Goal: Task Accomplishment & Management: Use online tool/utility

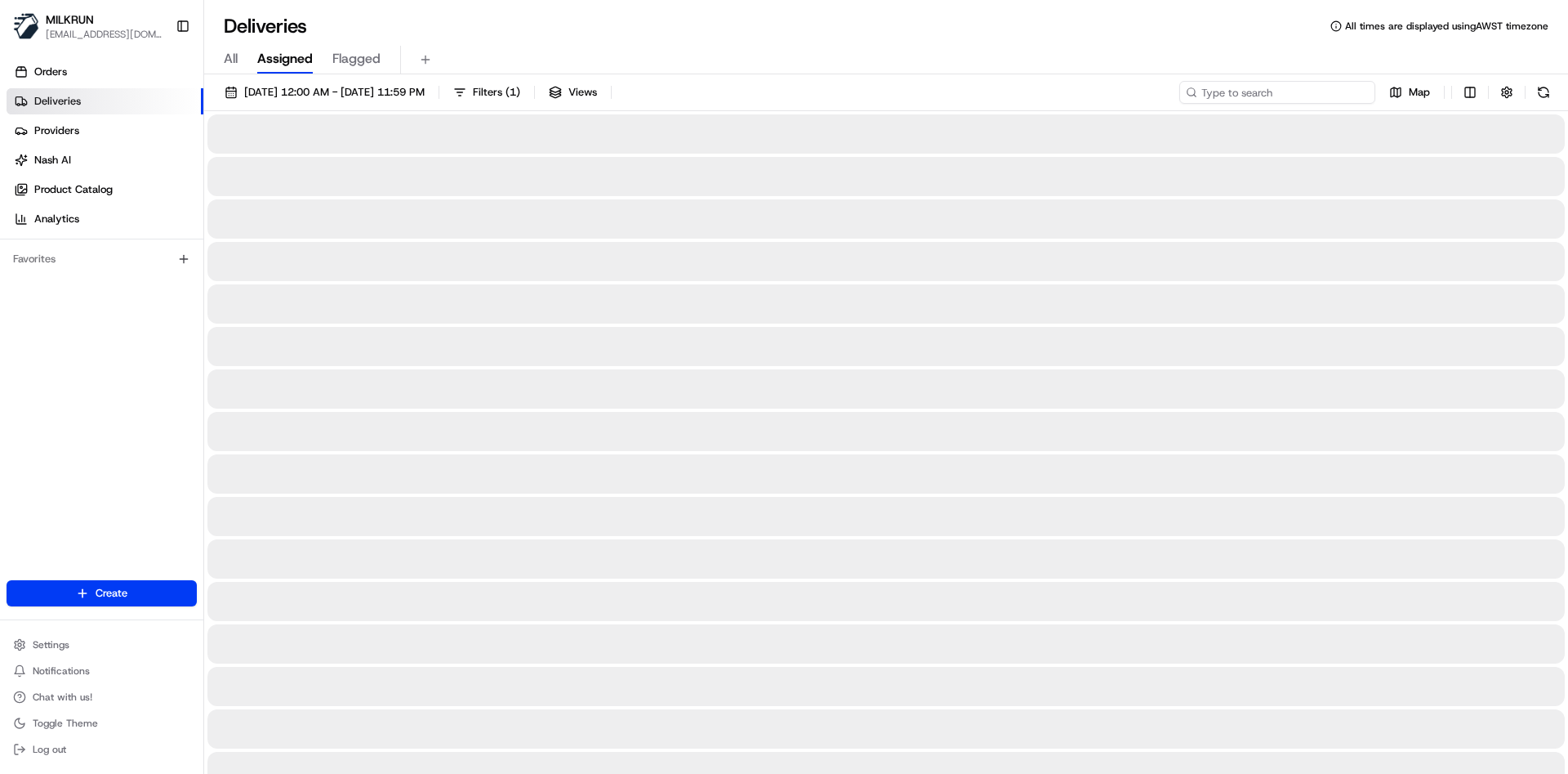
click at [1307, 81] on input at bounding box center [1277, 93] width 196 height 23
paste input "[PERSON_NAME]"
type input "[PERSON_NAME]"
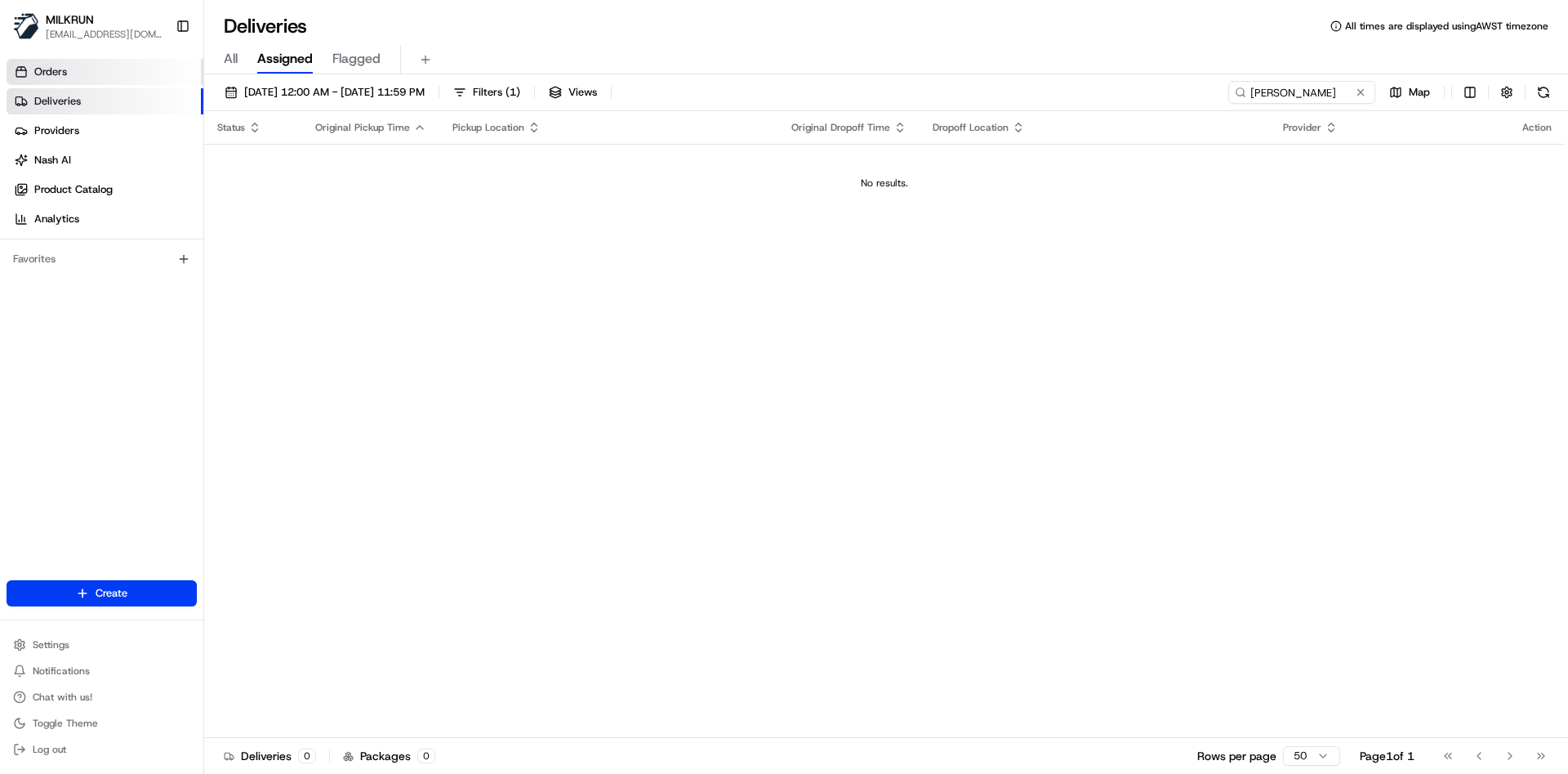
click at [54, 60] on link "Orders" at bounding box center [105, 72] width 197 height 26
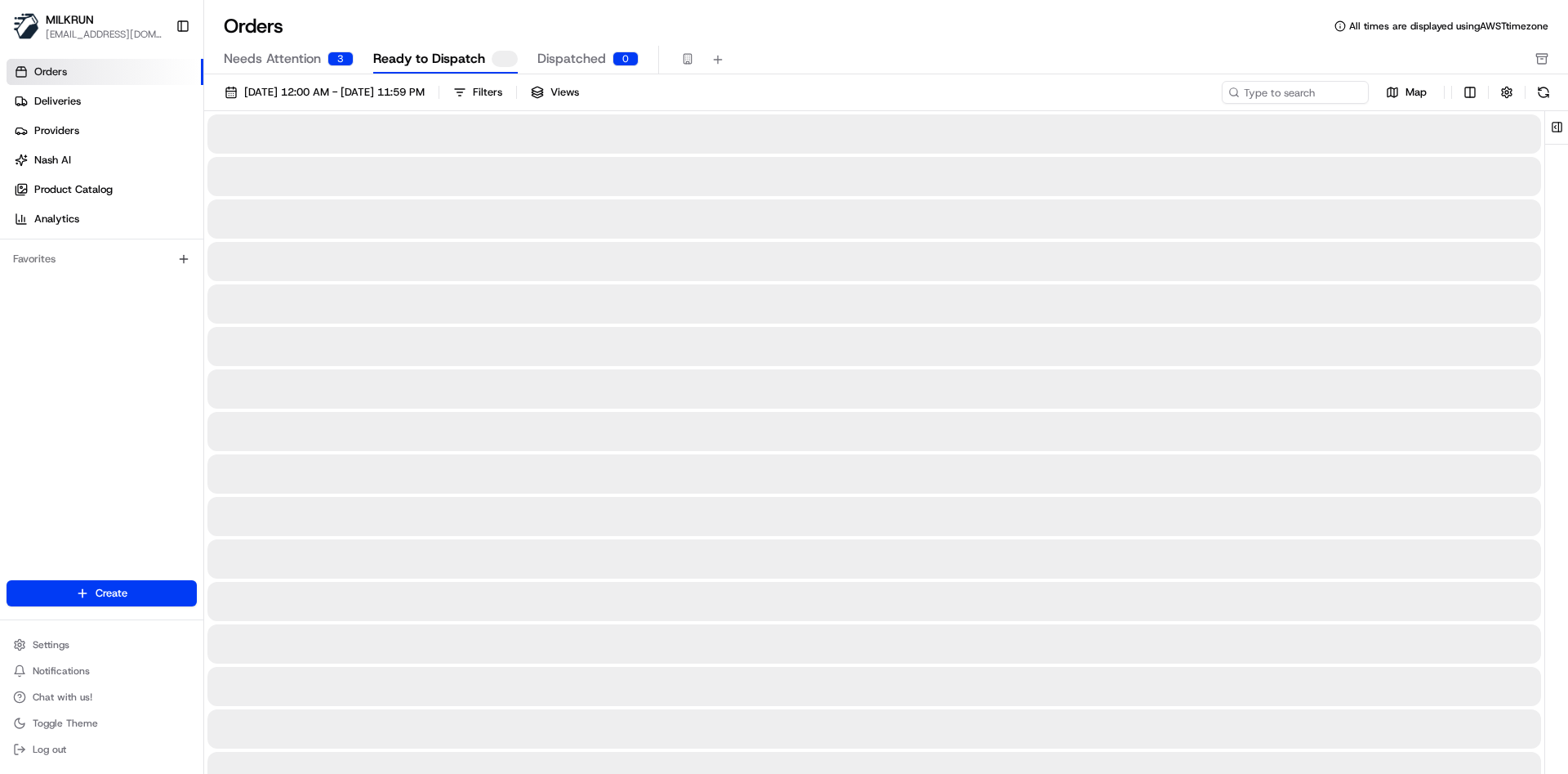
click at [293, 57] on span "Needs Attention" at bounding box center [272, 59] width 97 height 20
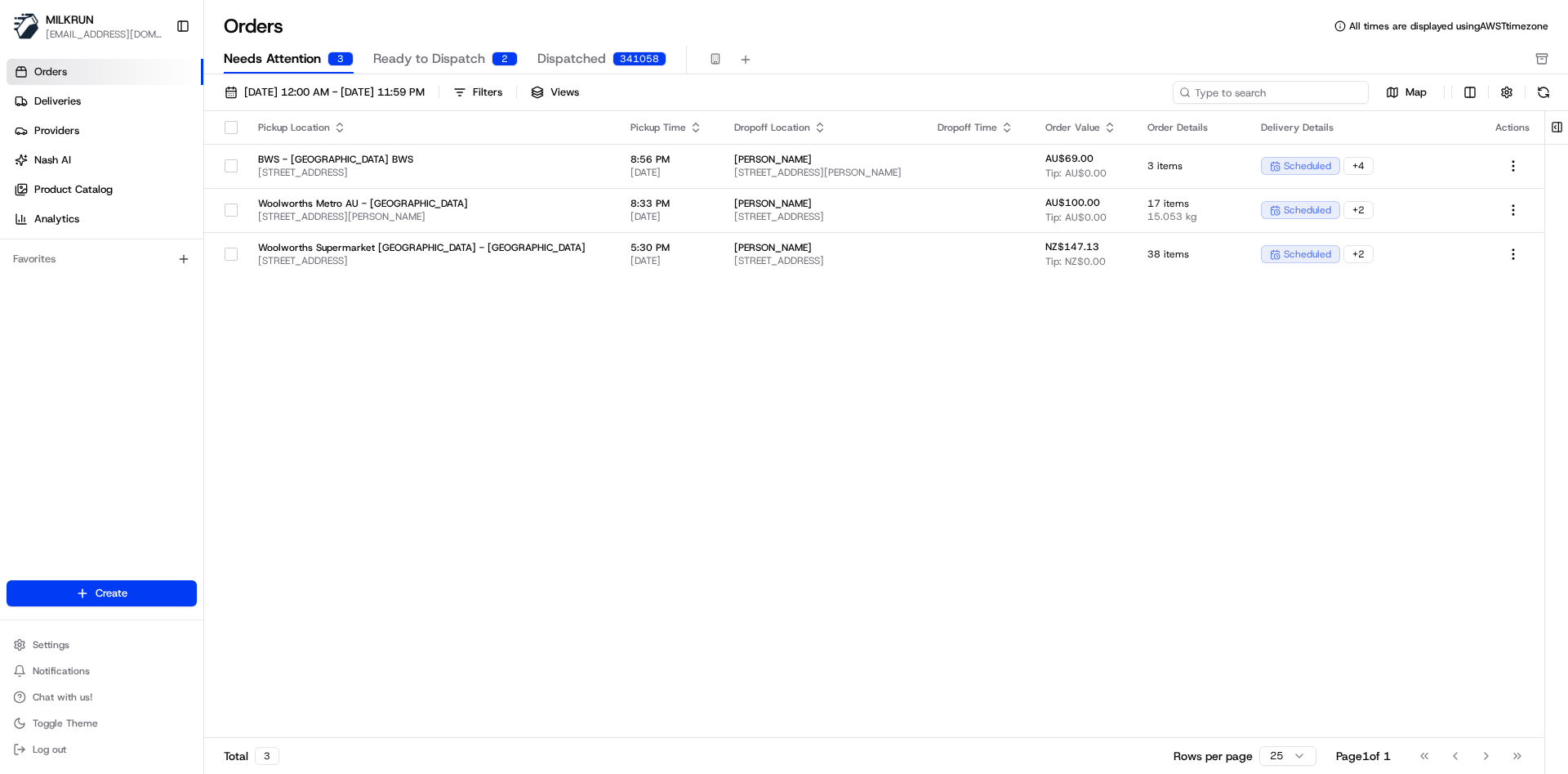
click at [1285, 98] on input at bounding box center [1270, 93] width 196 height 23
paste input "[PERSON_NAME]"
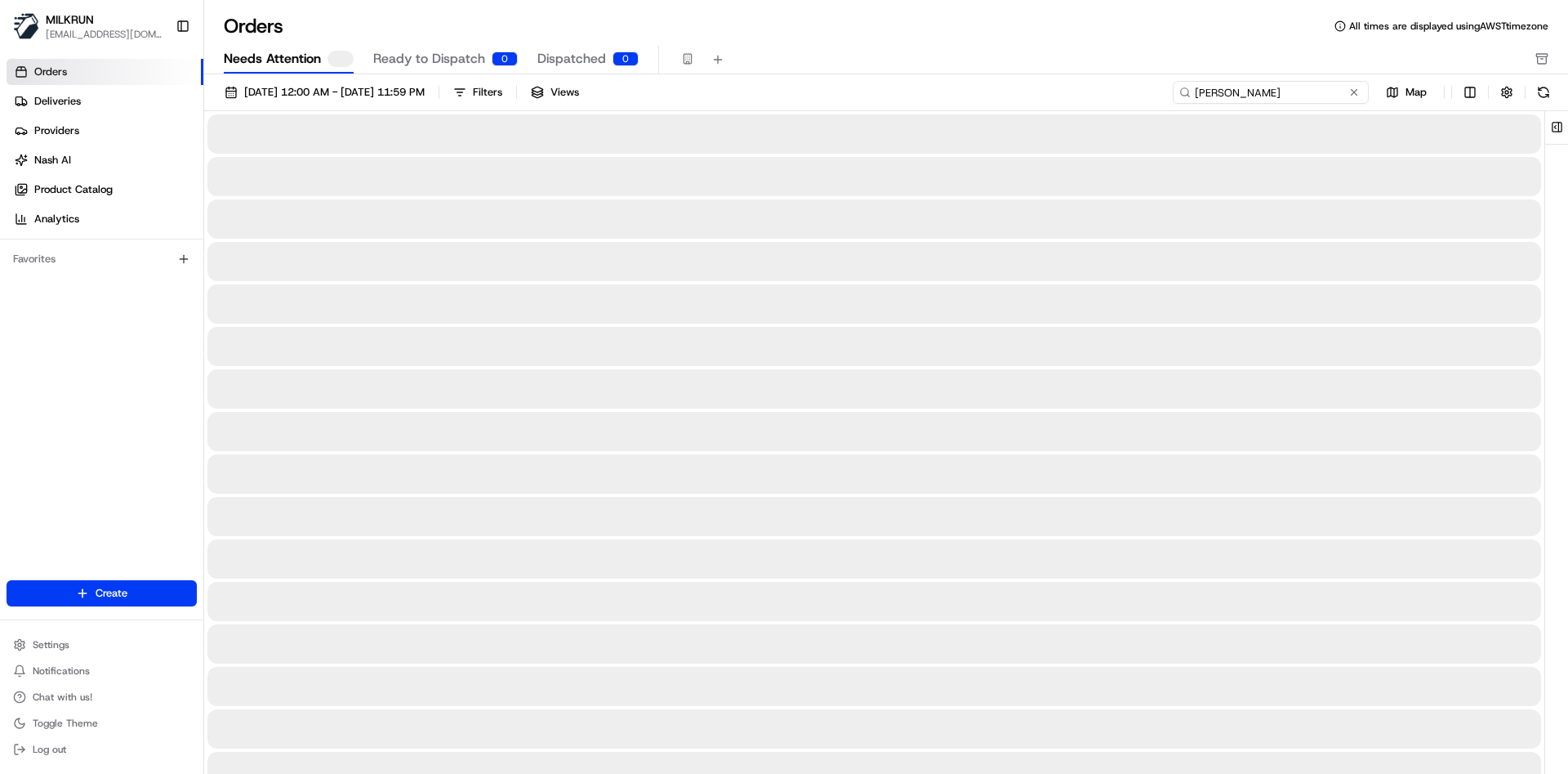
type input "[PERSON_NAME]"
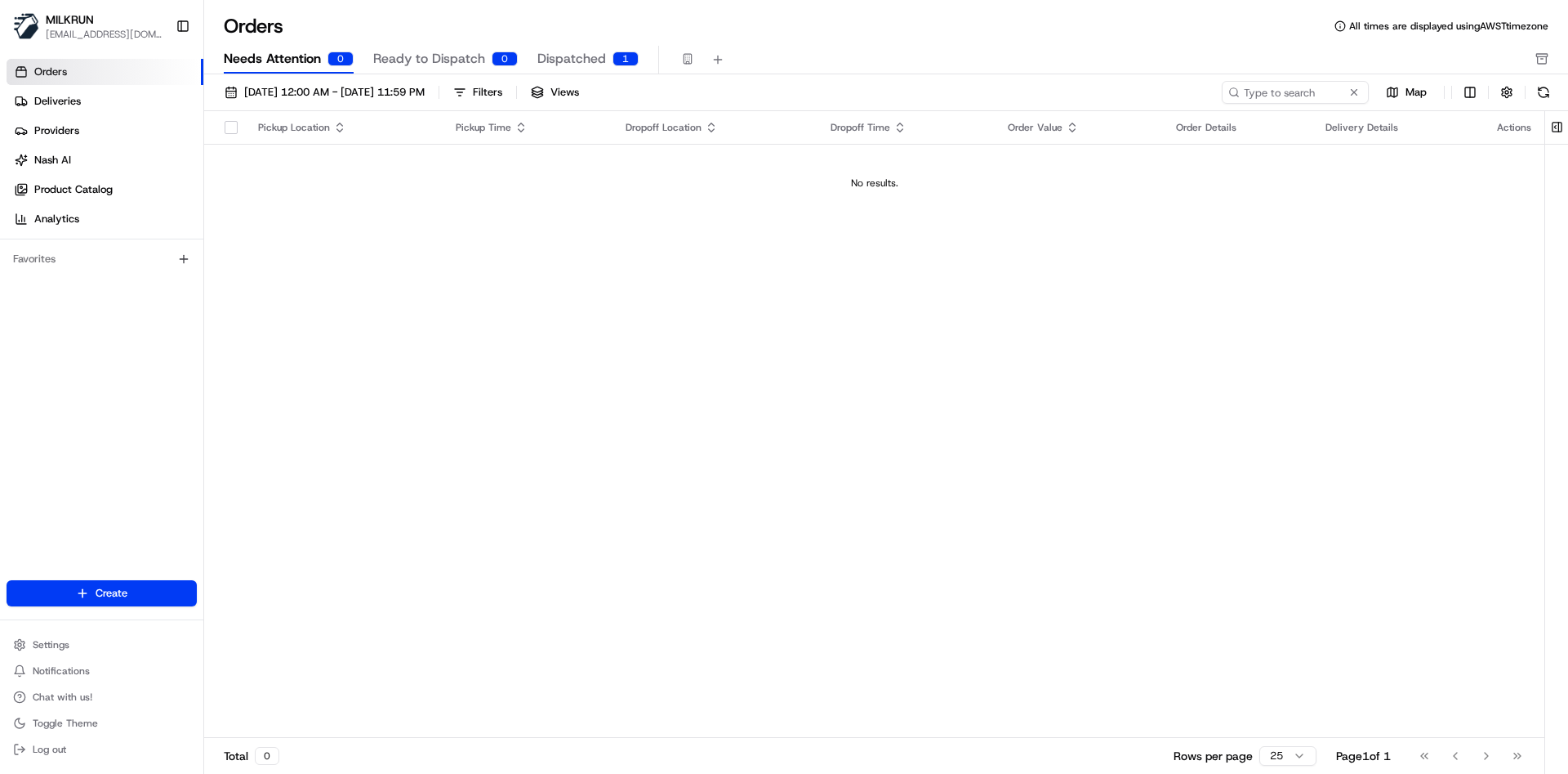
click at [413, 54] on span "Ready to Dispatch" at bounding box center [429, 59] width 112 height 20
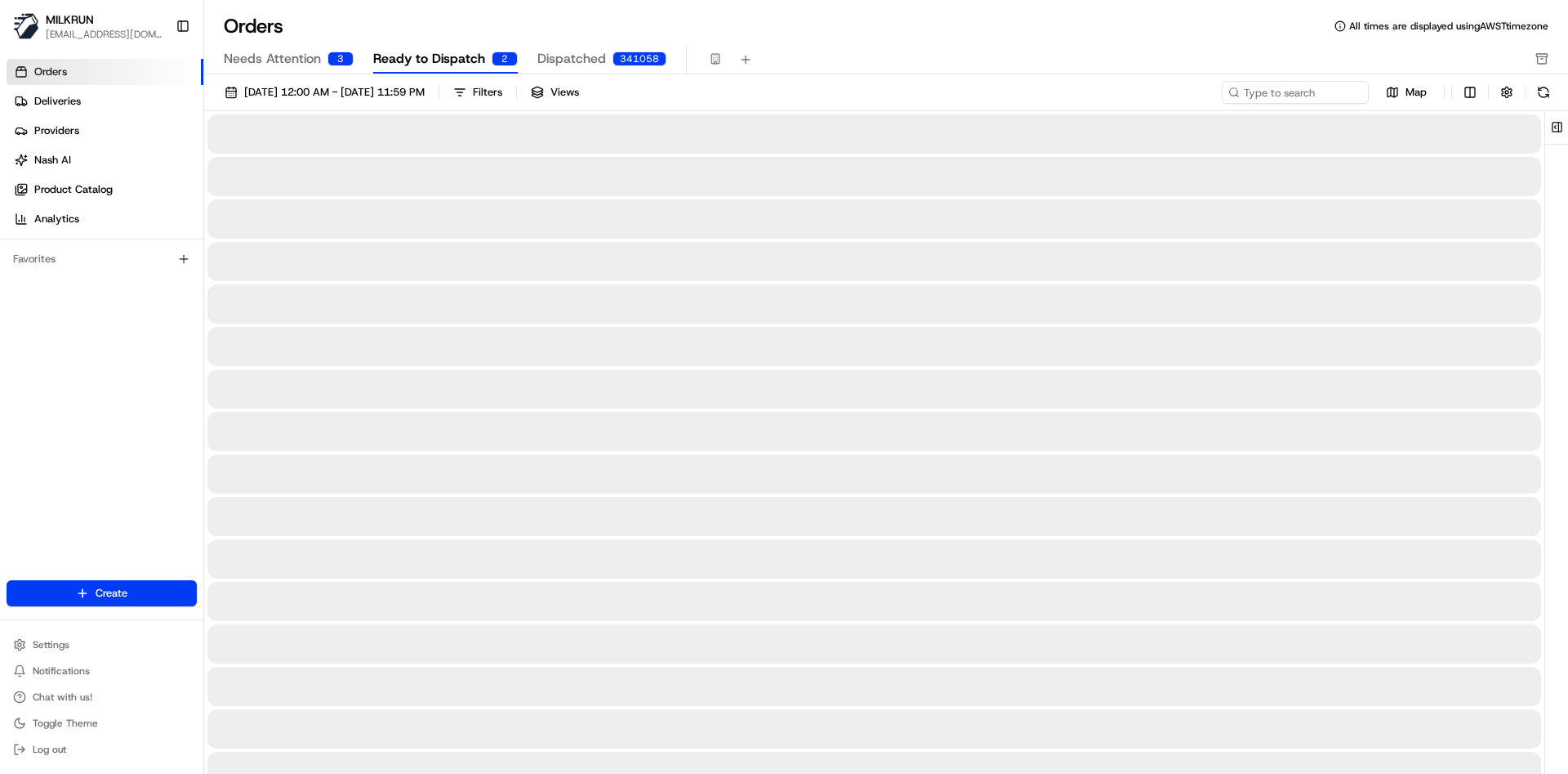
click at [279, 56] on span "Needs Attention" at bounding box center [272, 59] width 97 height 20
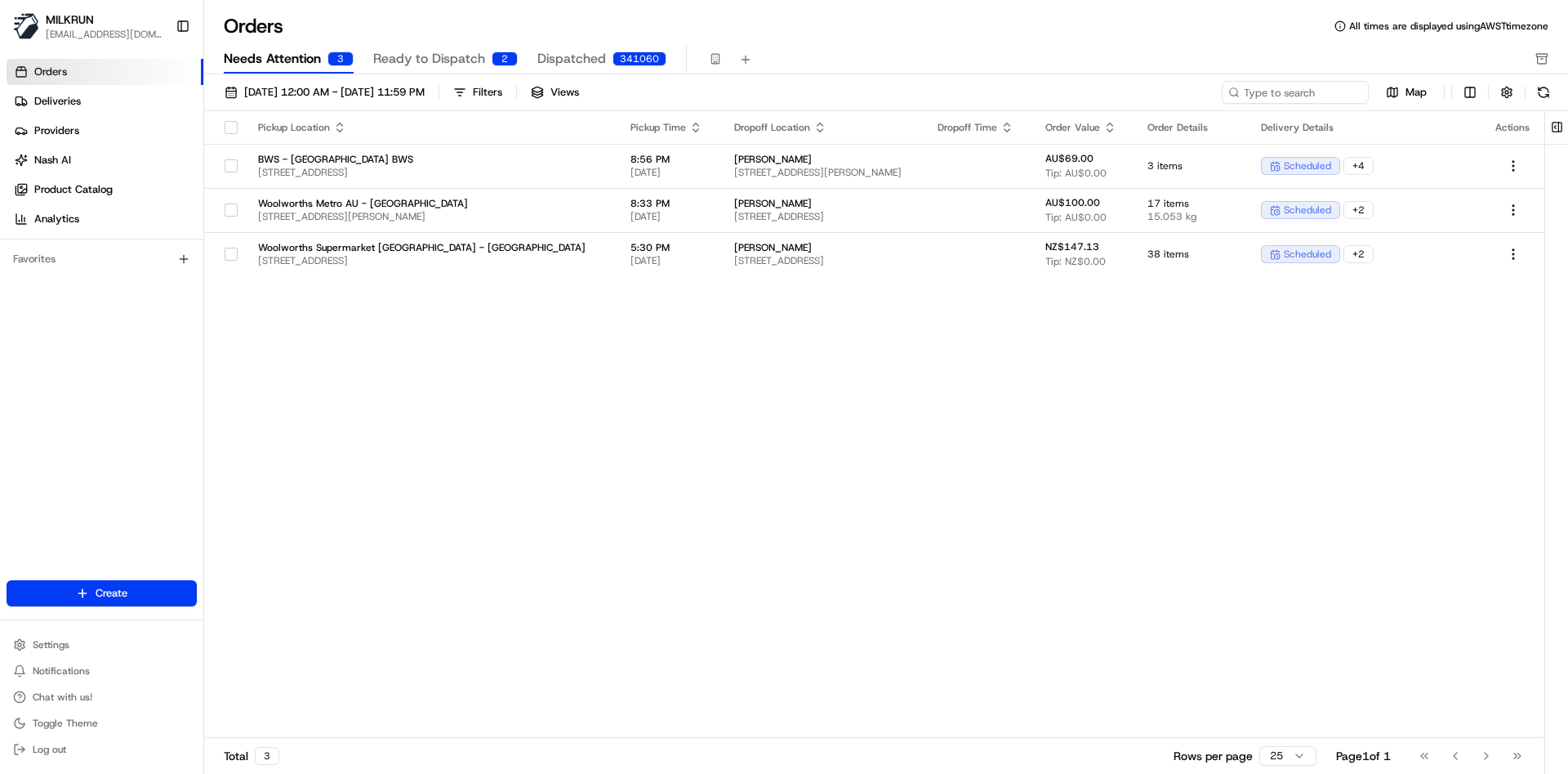
click at [454, 315] on div "Pickup Location Pickup Time Dropoff Location Dropoff Time Order Value Order Det…" at bounding box center [874, 424] width 1340 height 626
click at [96, 94] on link "Deliveries" at bounding box center [105, 101] width 197 height 26
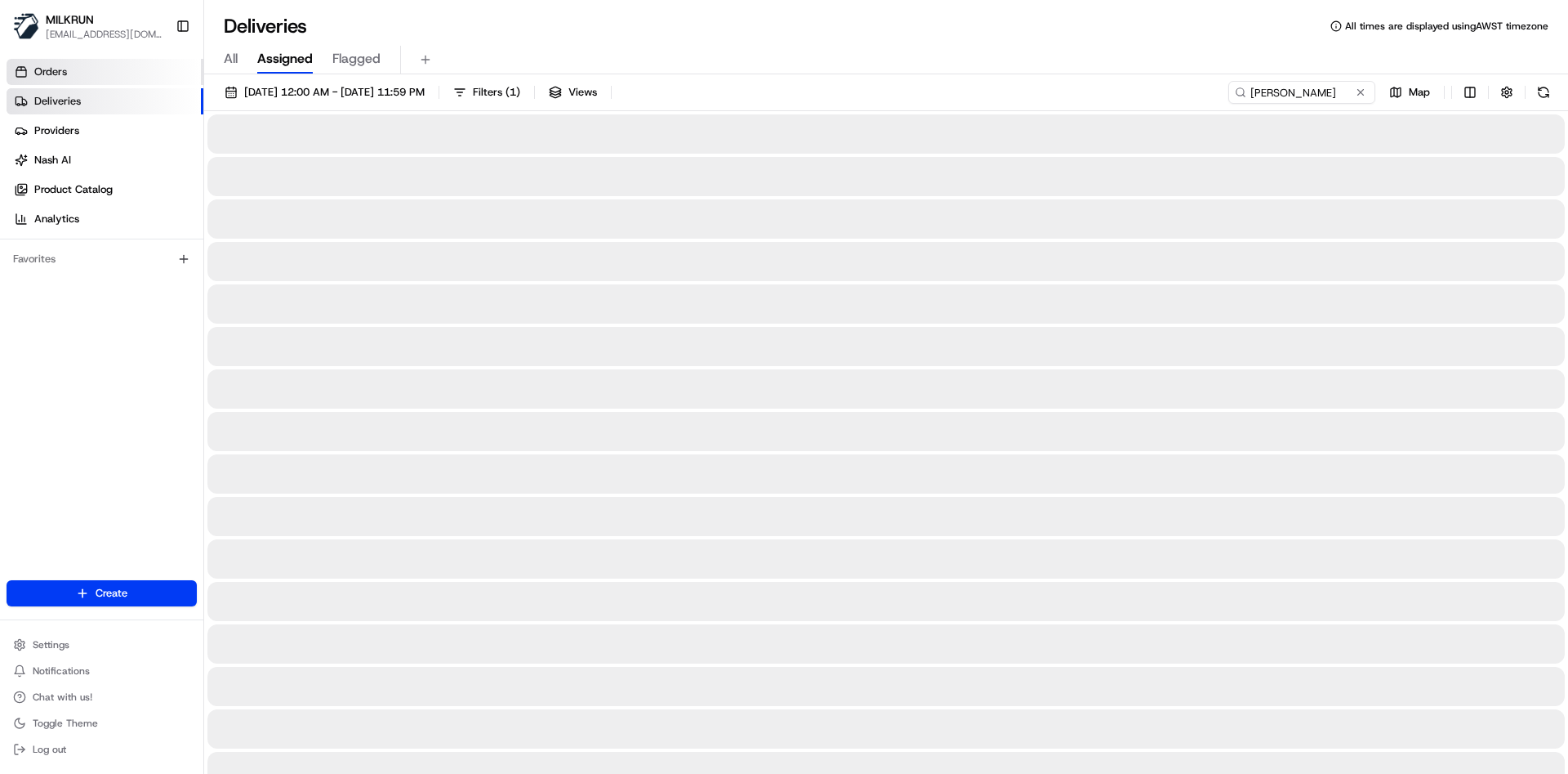
click at [118, 72] on link "Orders" at bounding box center [105, 72] width 197 height 26
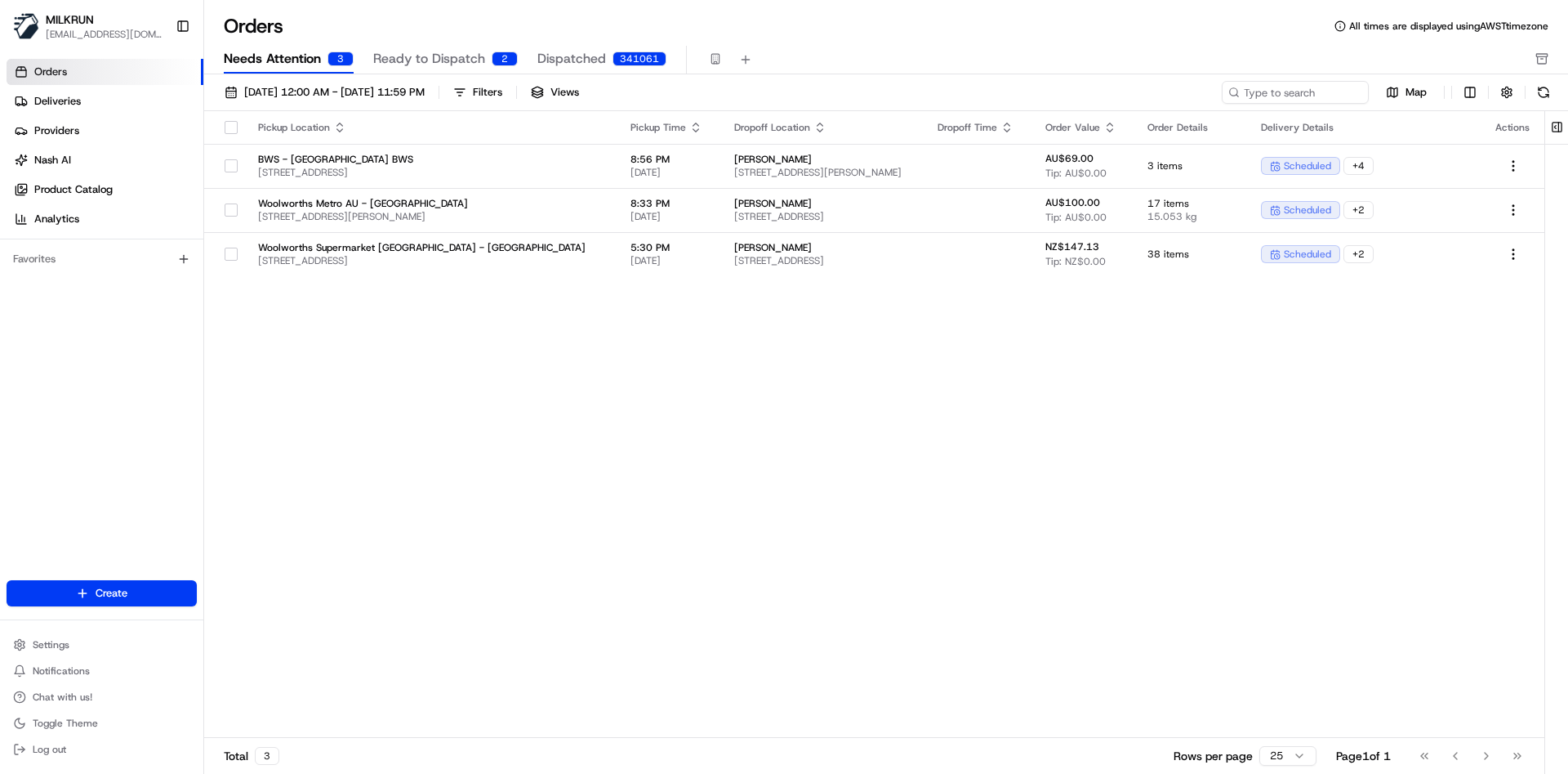
click at [434, 44] on div "Orders All times are displayed using AWST timezone Needs Attention 3 Ready to D…" at bounding box center [886, 44] width 1364 height 62
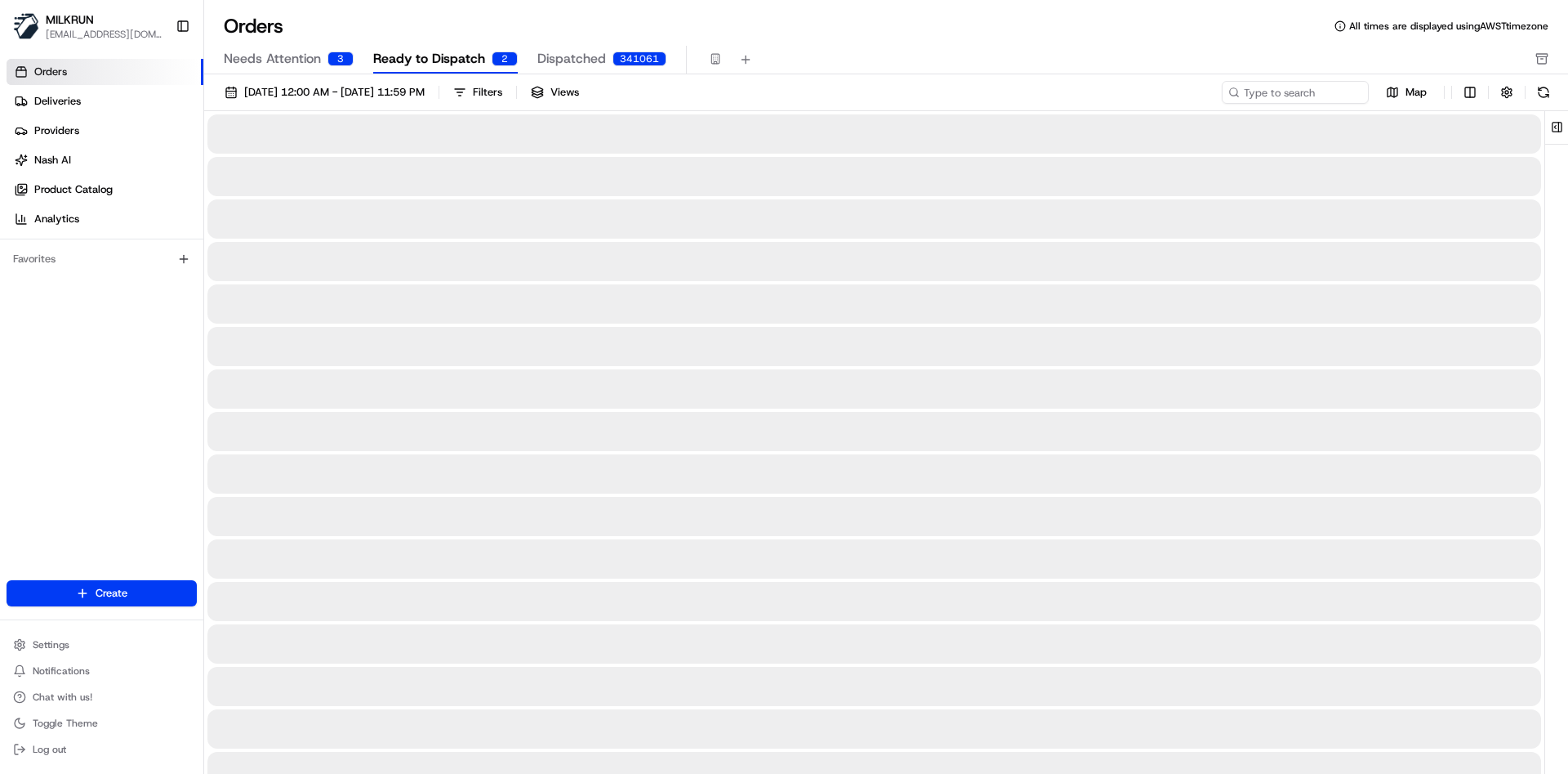
click at [441, 53] on span "Ready to Dispatch" at bounding box center [429, 59] width 112 height 20
click at [1272, 98] on input at bounding box center [1270, 93] width 196 height 23
paste input "[PERSON_NAME]"
type input "[PERSON_NAME]"
click at [572, 64] on span "Dispatched" at bounding box center [571, 59] width 69 height 20
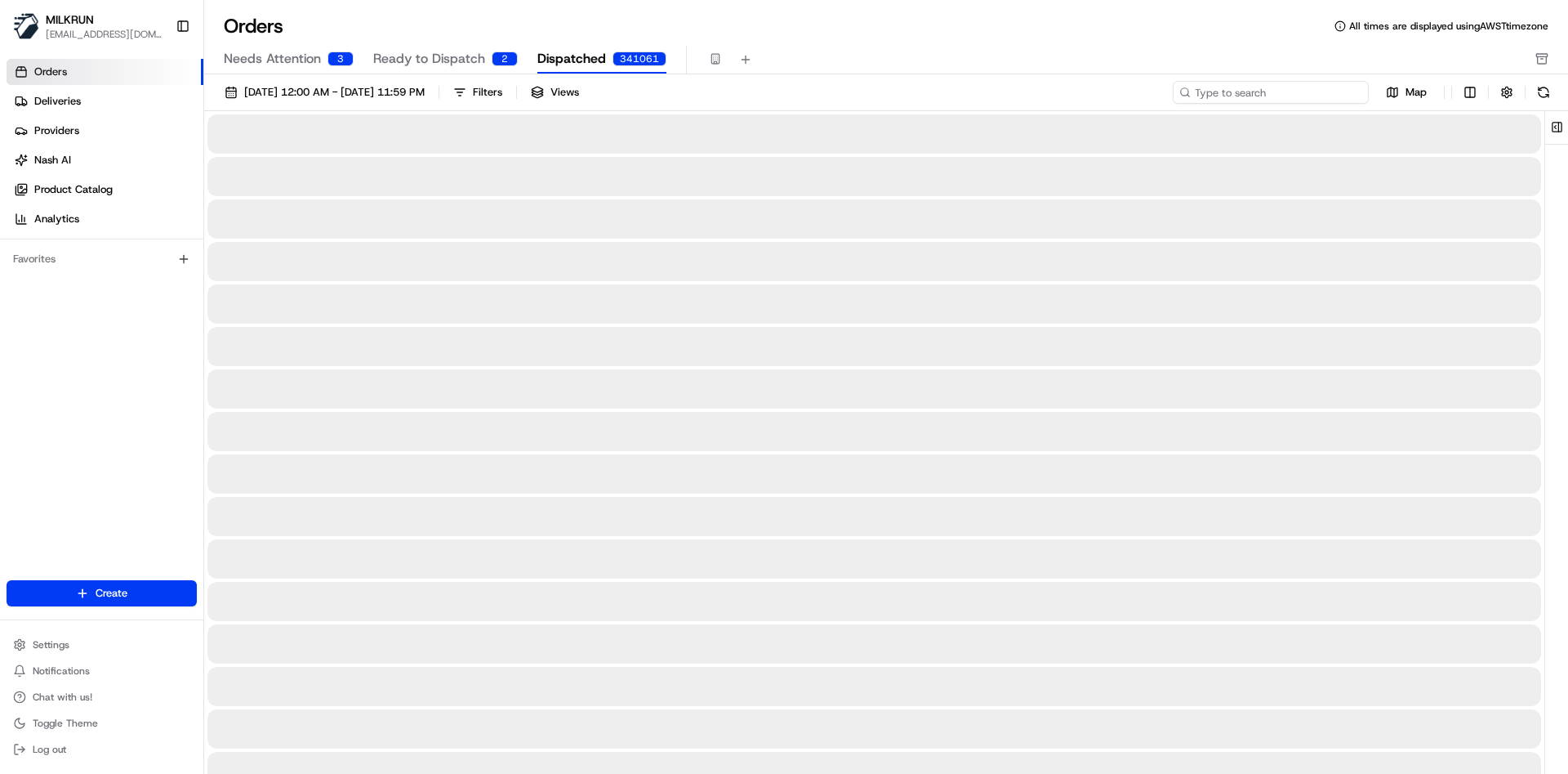
click at [1299, 97] on input at bounding box center [1270, 93] width 196 height 23
paste input "[PERSON_NAME]"
type input "[PERSON_NAME]"
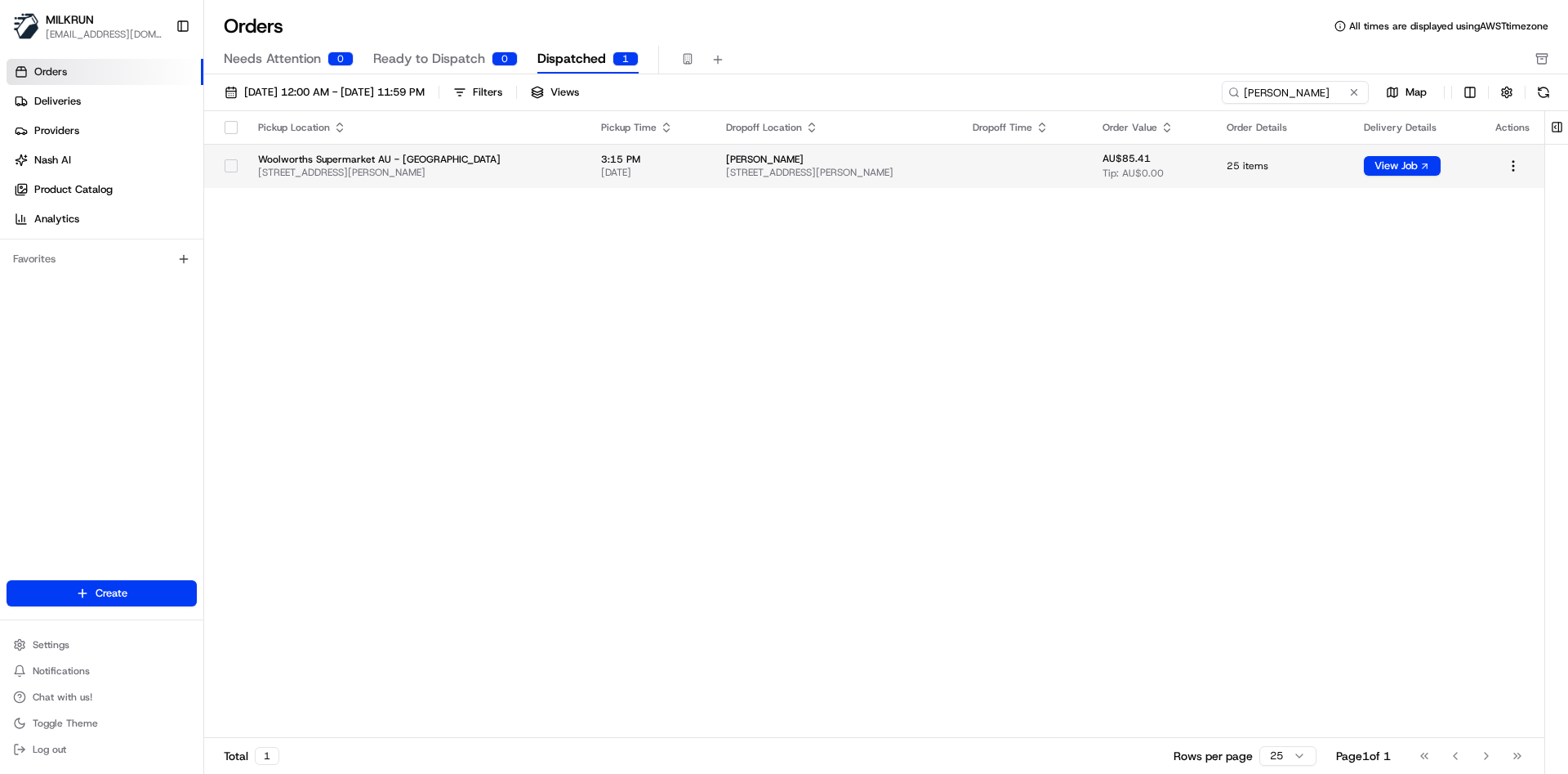
click at [811, 177] on span "[STREET_ADDRESS][PERSON_NAME]" at bounding box center [836, 172] width 220 height 13
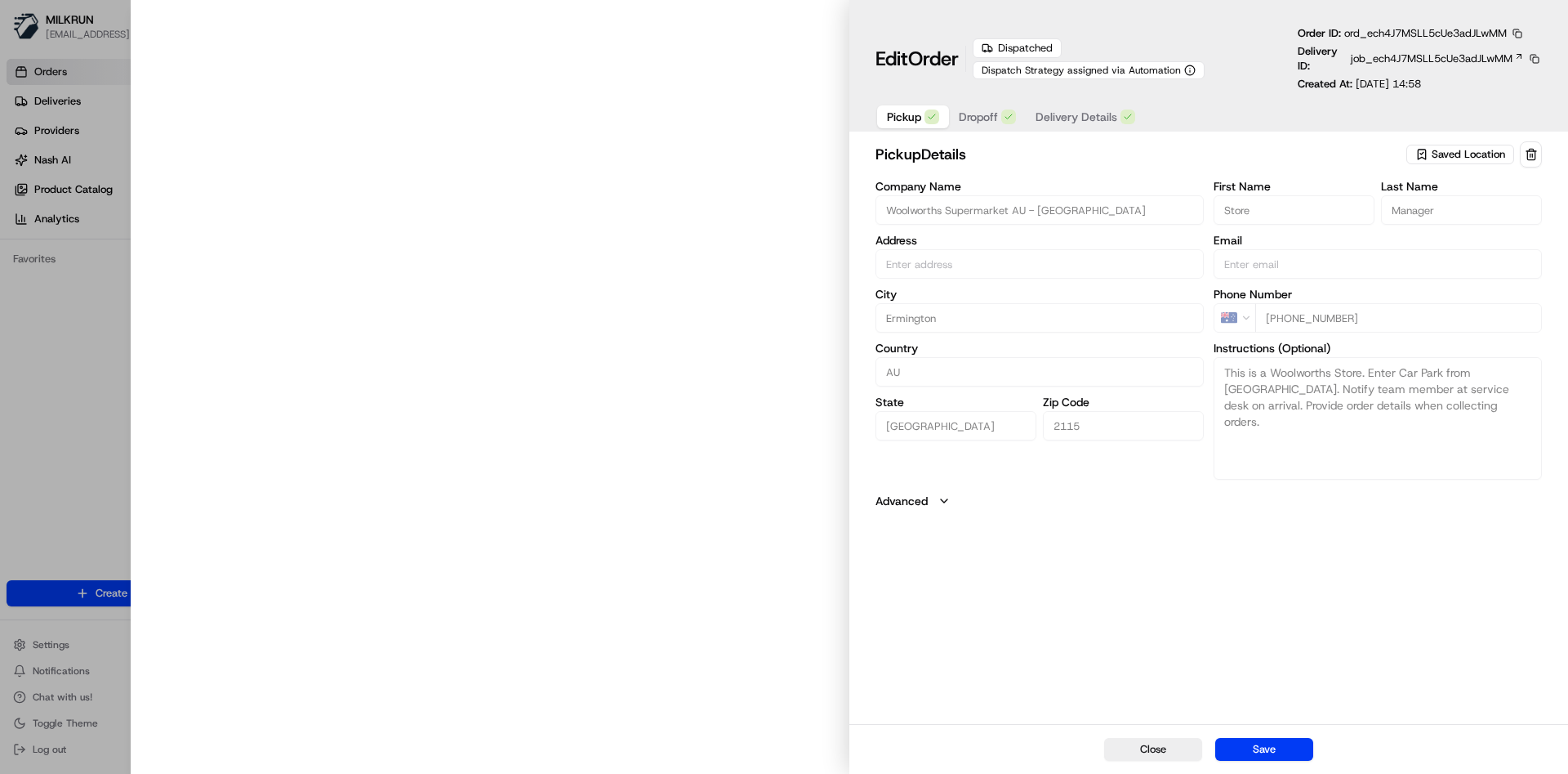
type input "[STREET_ADDRESS][PERSON_NAME]"
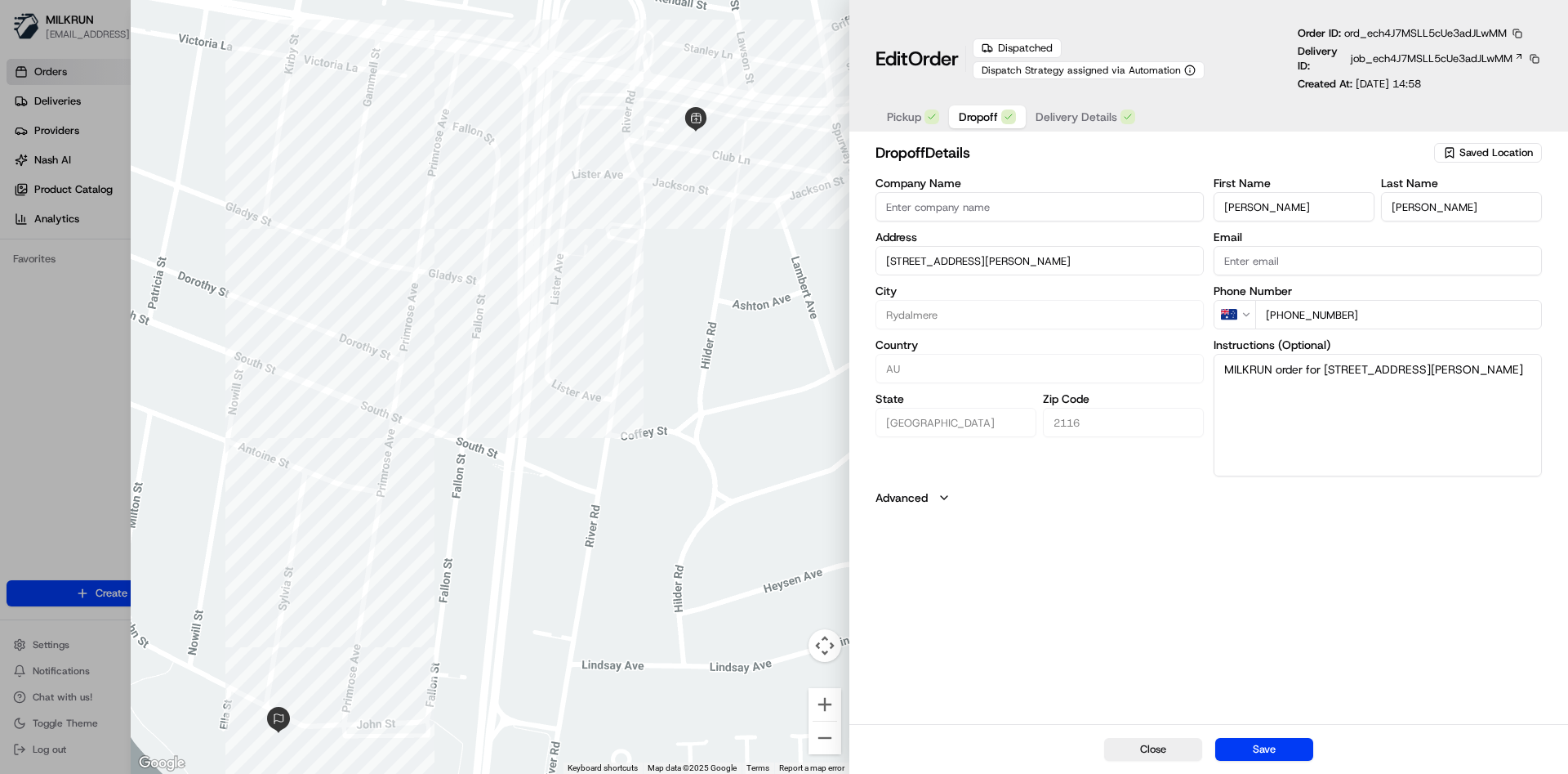
click at [980, 120] on span "Dropoff" at bounding box center [978, 116] width 39 height 16
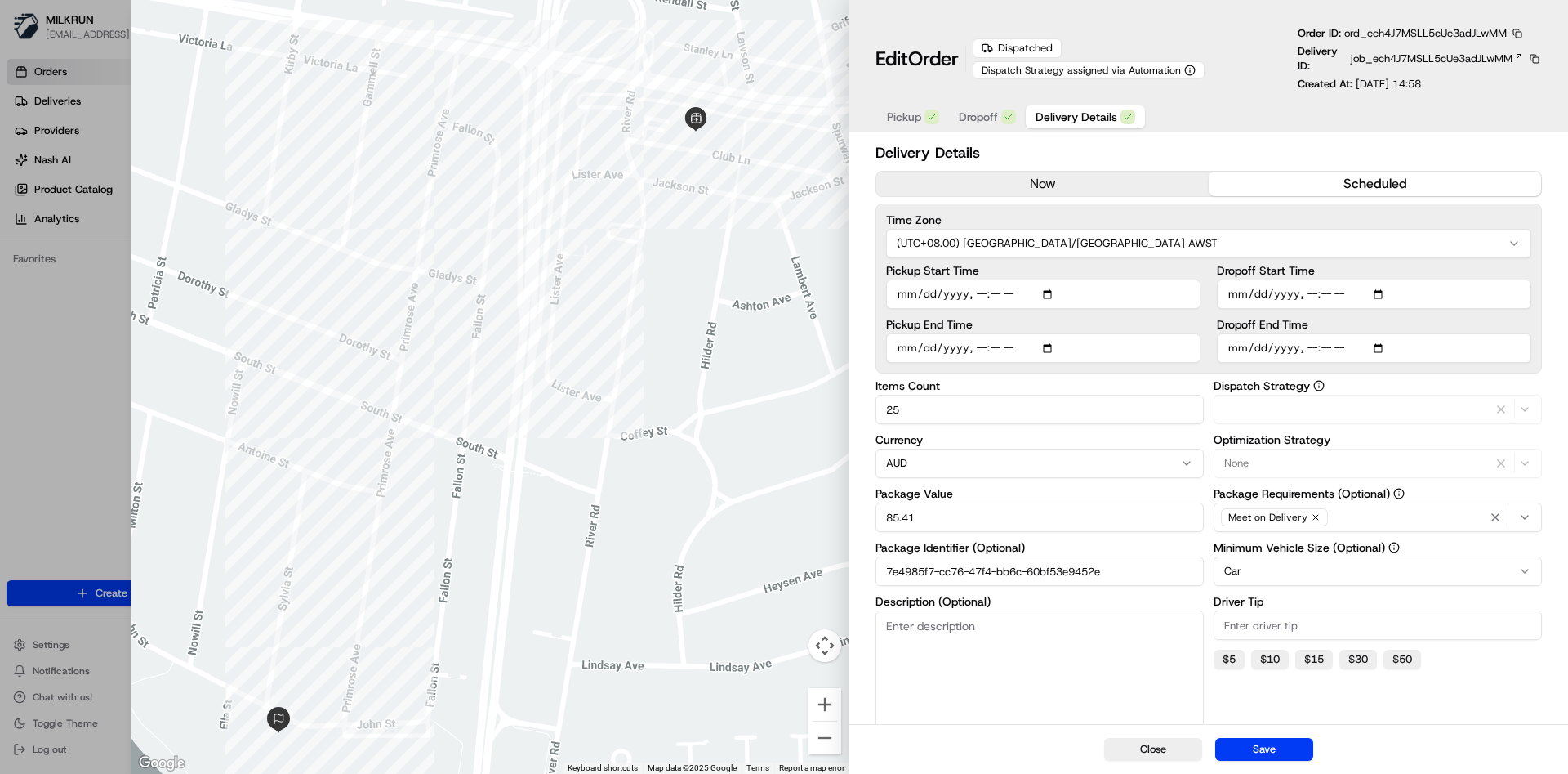
click at [1093, 116] on span "Delivery Details" at bounding box center [1076, 116] width 81 height 16
click at [1087, 195] on button "now" at bounding box center [1043, 184] width 333 height 25
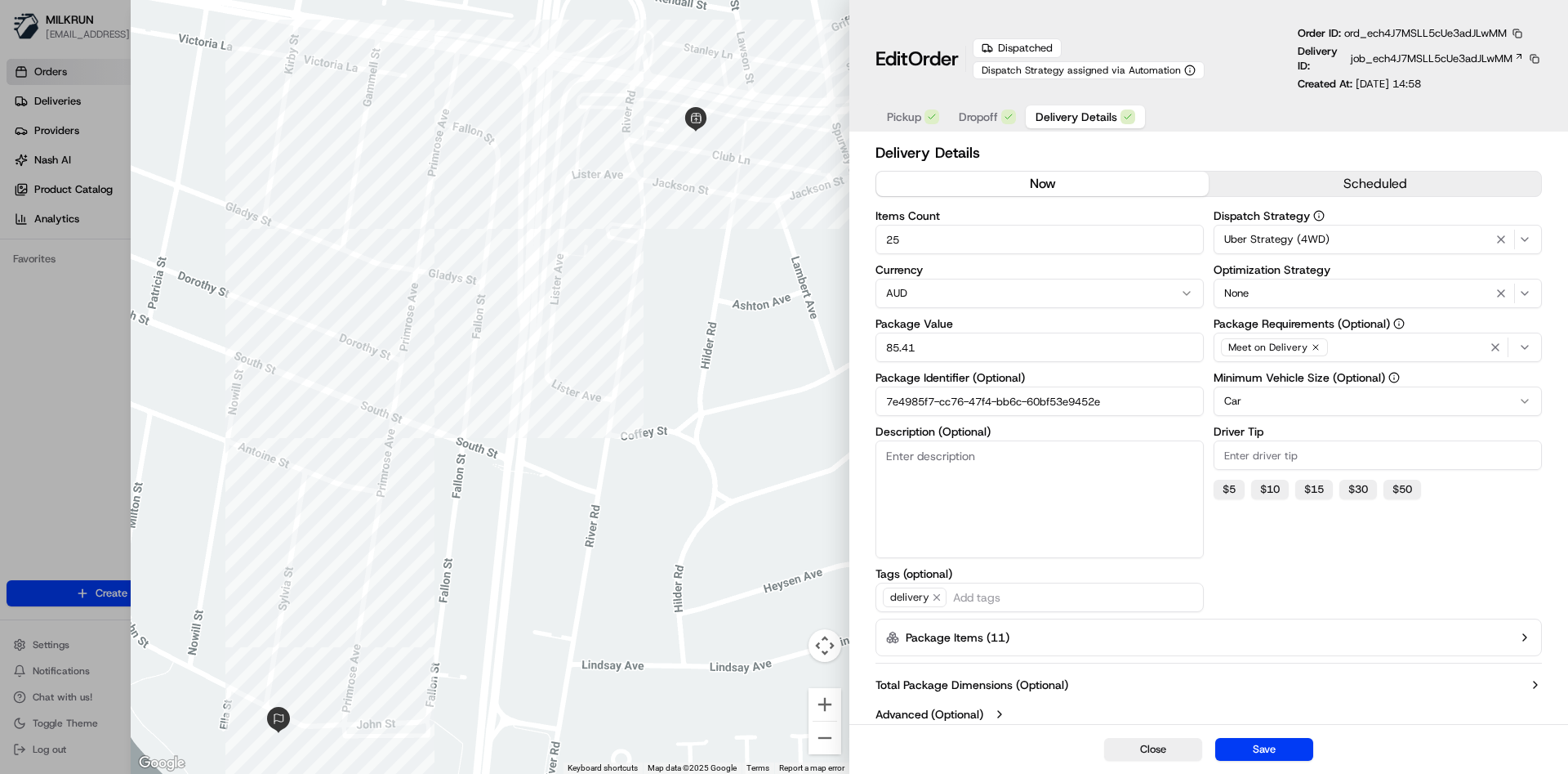
click at [913, 113] on span "Pickup" at bounding box center [904, 116] width 34 height 16
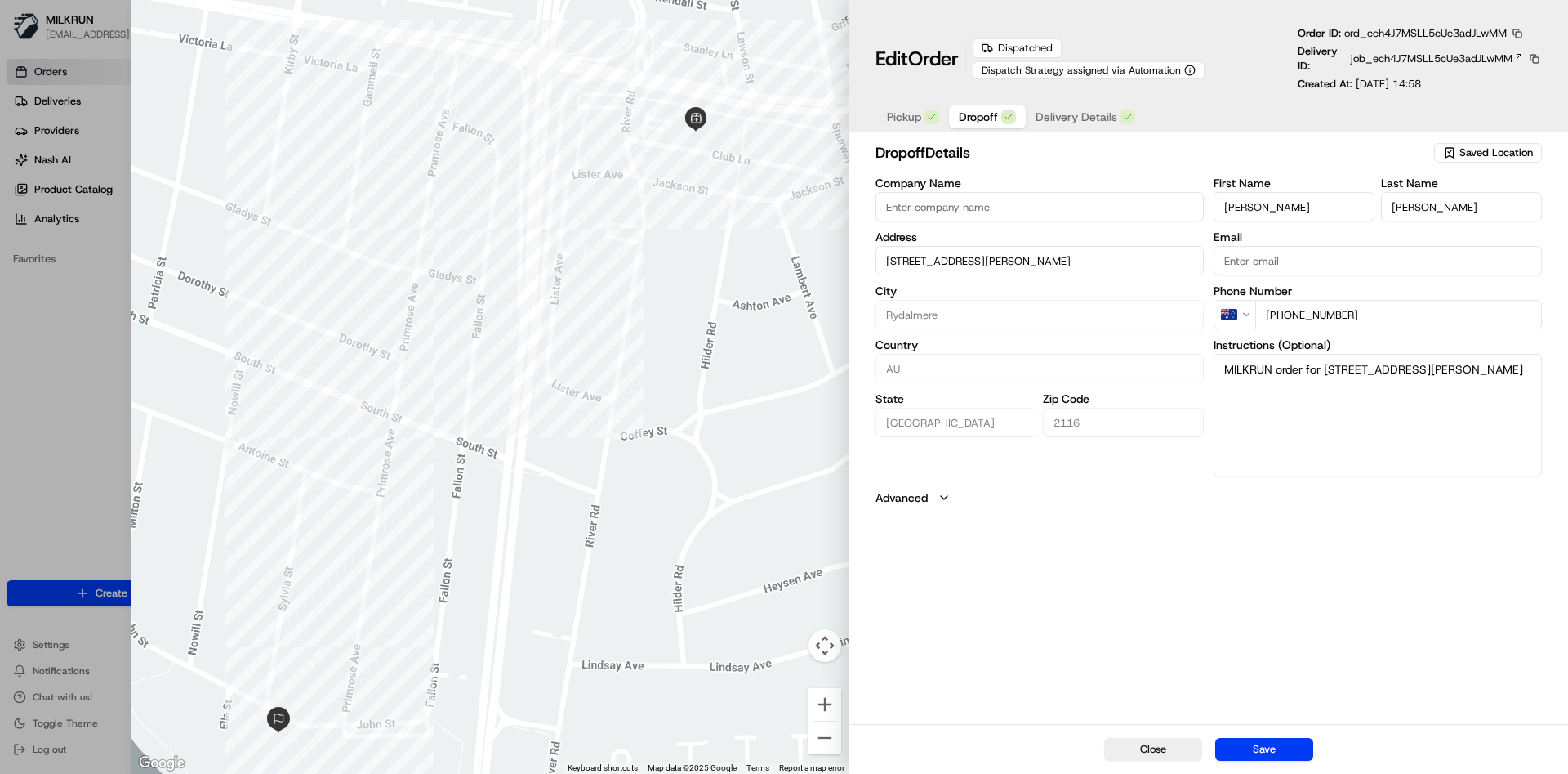
click at [1003, 108] on button "Dropoff" at bounding box center [987, 116] width 77 height 23
click at [1083, 124] on span "Delivery Details" at bounding box center [1076, 116] width 81 height 16
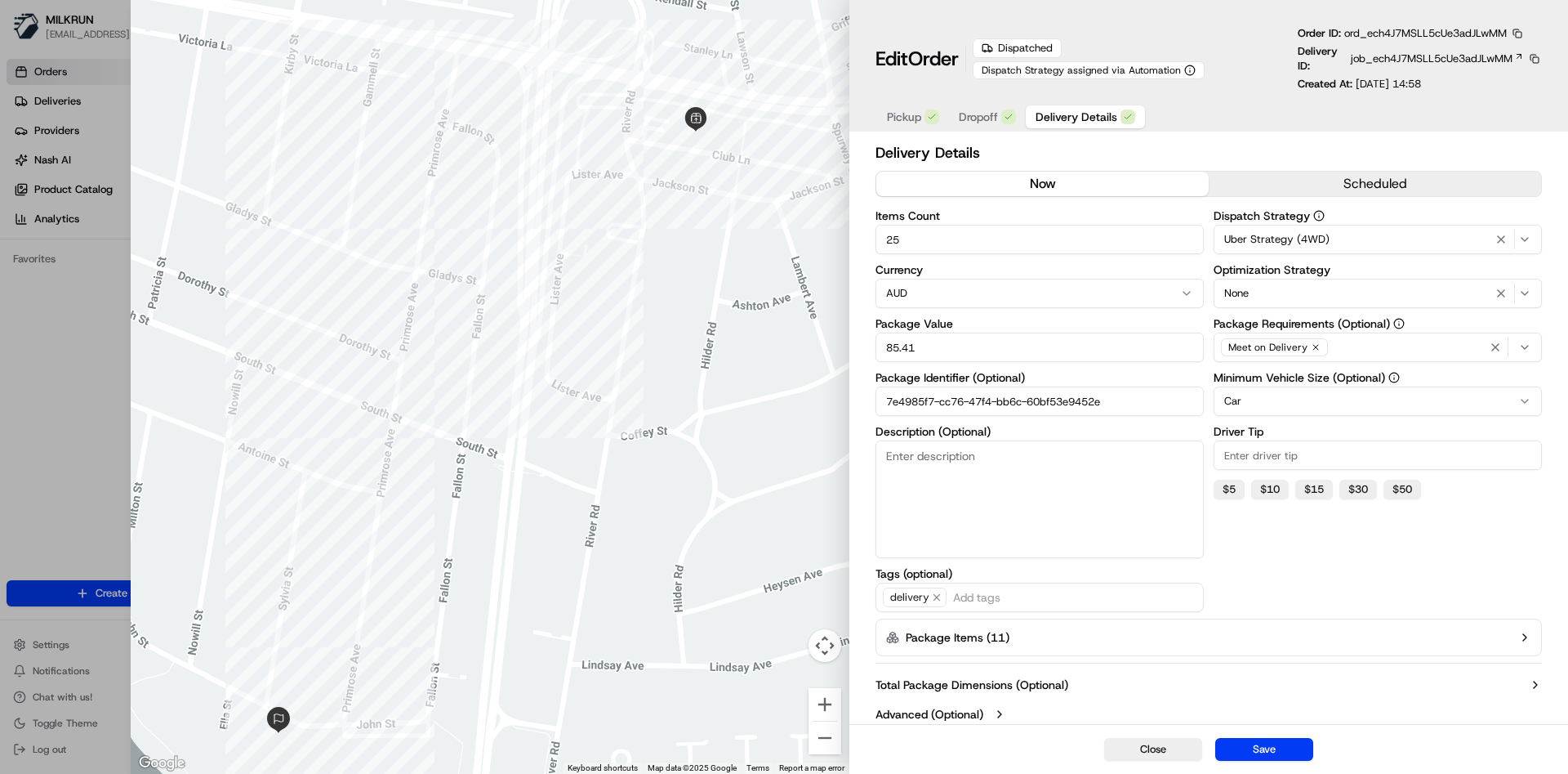
click at [1041, 185] on button "now" at bounding box center [1043, 184] width 333 height 25
click at [1315, 174] on button "scheduled" at bounding box center [1375, 184] width 333 height 25
click at [1094, 183] on button "now" at bounding box center [1043, 184] width 333 height 25
click at [973, 111] on span "Dropoff" at bounding box center [978, 116] width 39 height 16
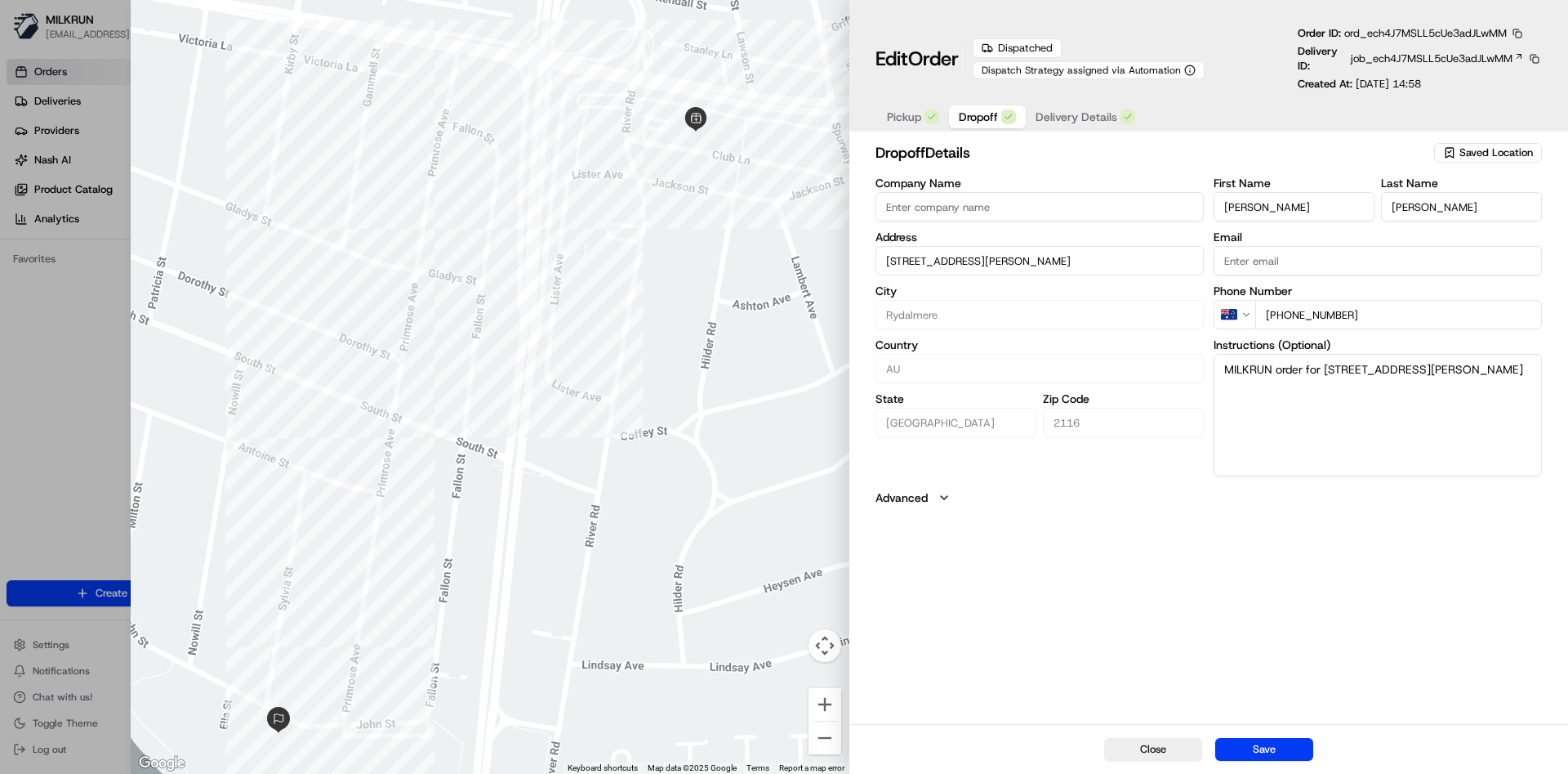
click at [932, 117] on icon "button" at bounding box center [932, 116] width 9 height 9
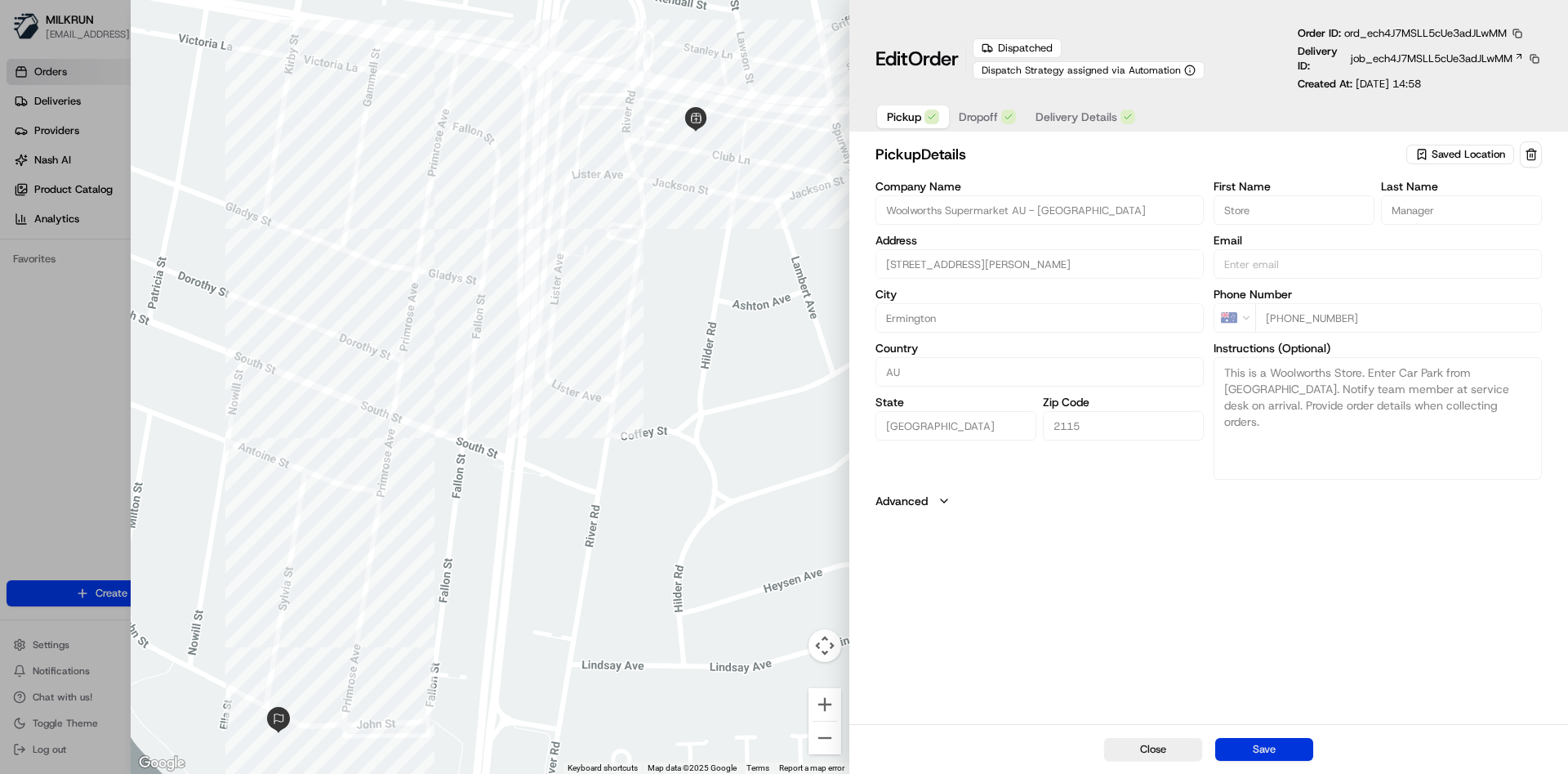
click at [1254, 745] on button "Save" at bounding box center [1264, 749] width 98 height 23
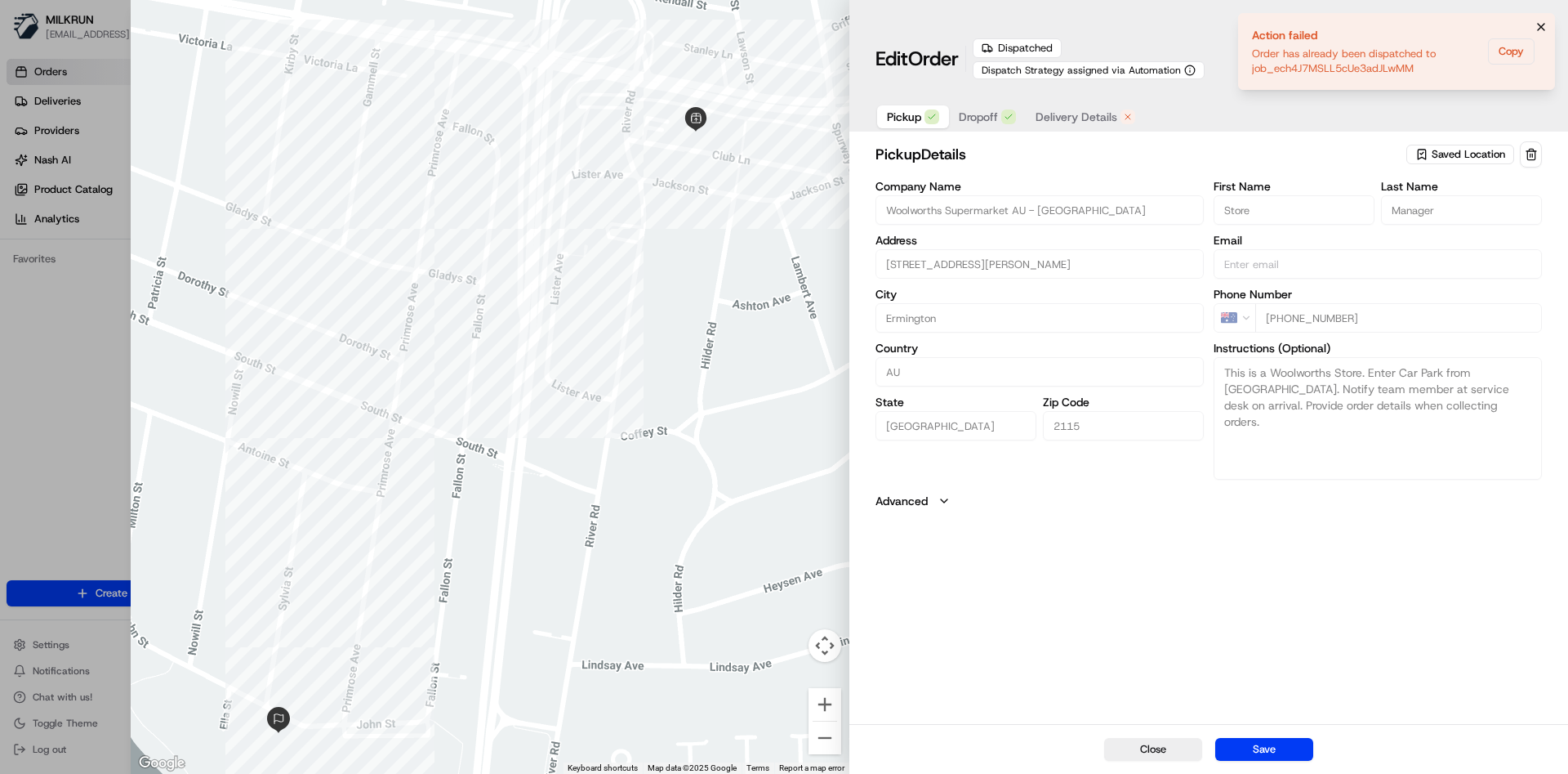
click at [1545, 33] on icon "Notifications (F8)" at bounding box center [1542, 27] width 13 height 13
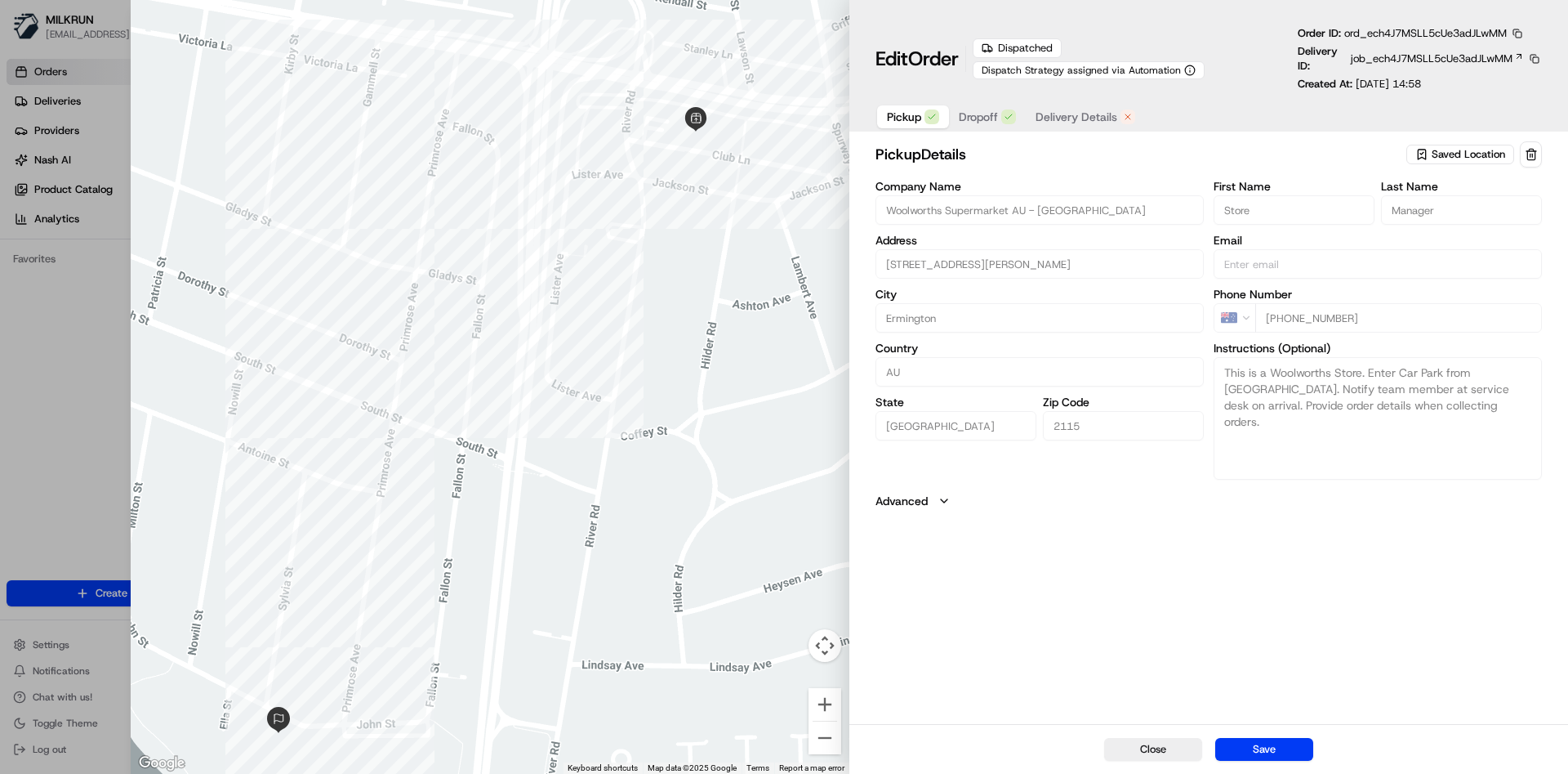
click at [1084, 102] on div "Pickup Dropoff Delivery Details" at bounding box center [1011, 116] width 271 height 29
click at [1076, 118] on span "Delivery Details" at bounding box center [1076, 116] width 81 height 16
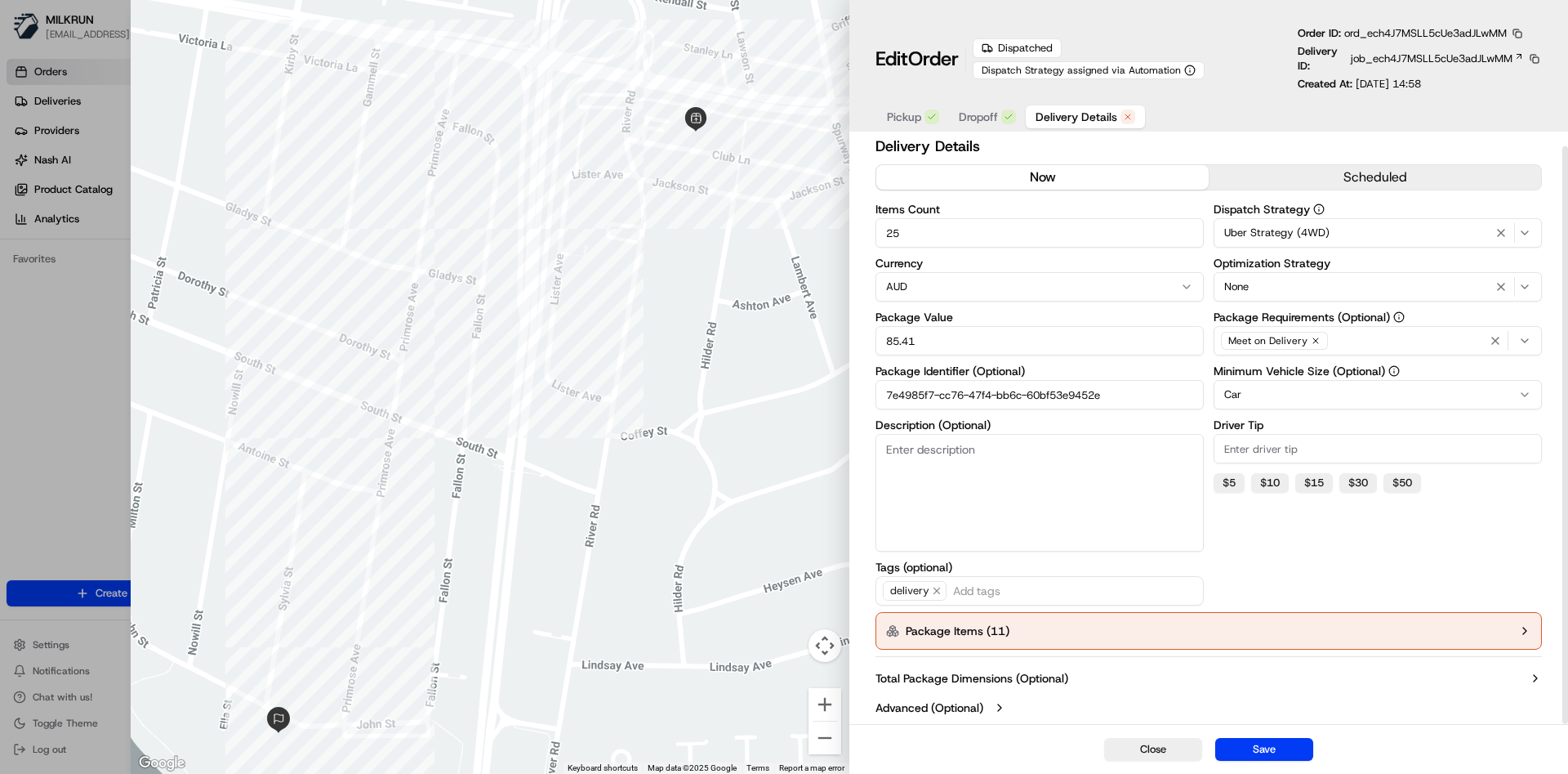
scroll to position [9, 0]
click at [1491, 621] on button "Package Items ( 11 )" at bounding box center [1209, 629] width 667 height 38
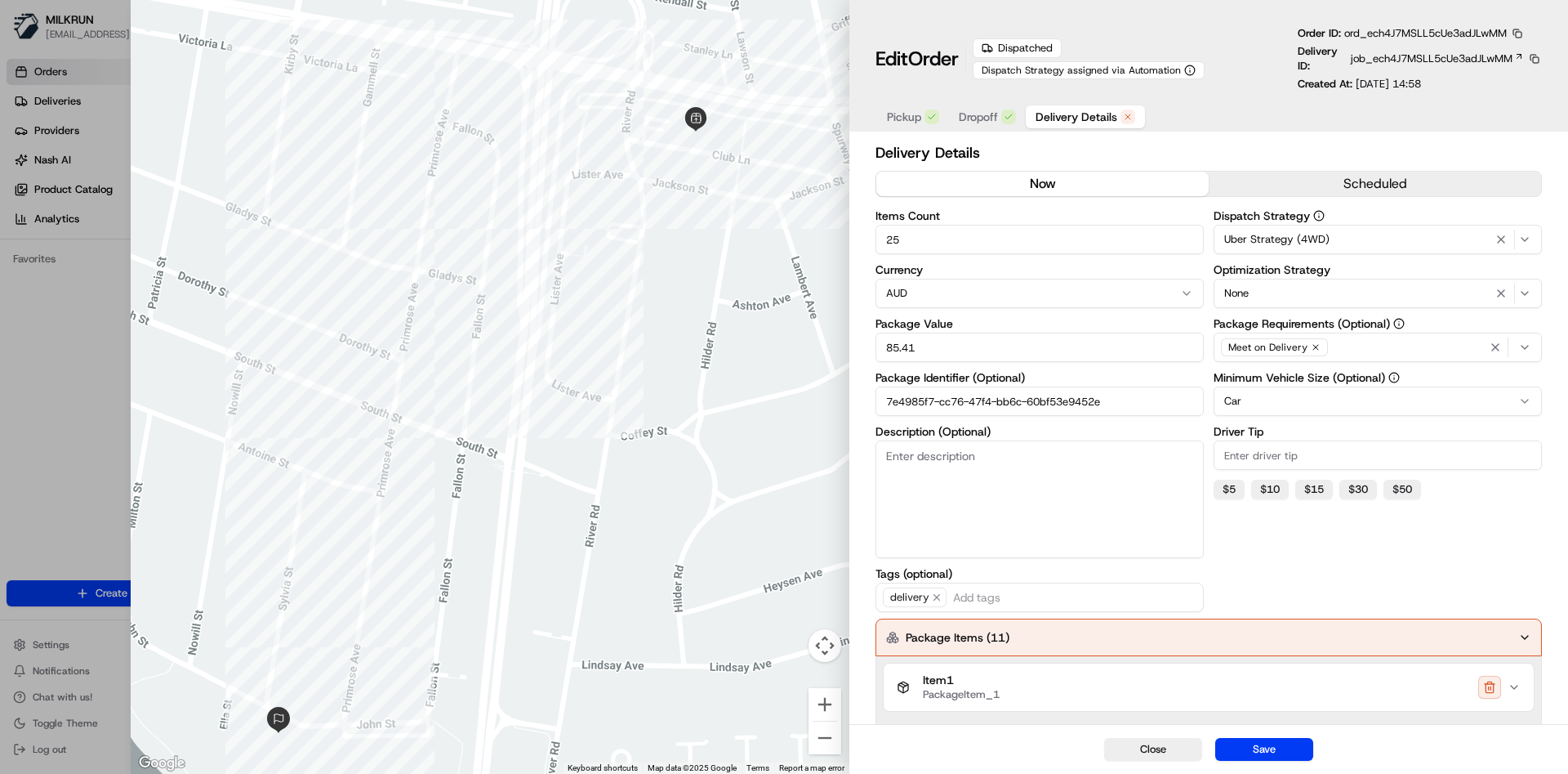
click at [1054, 179] on button "now" at bounding box center [1043, 184] width 333 height 25
click at [1494, 686] on button "button" at bounding box center [1490, 687] width 23 height 23
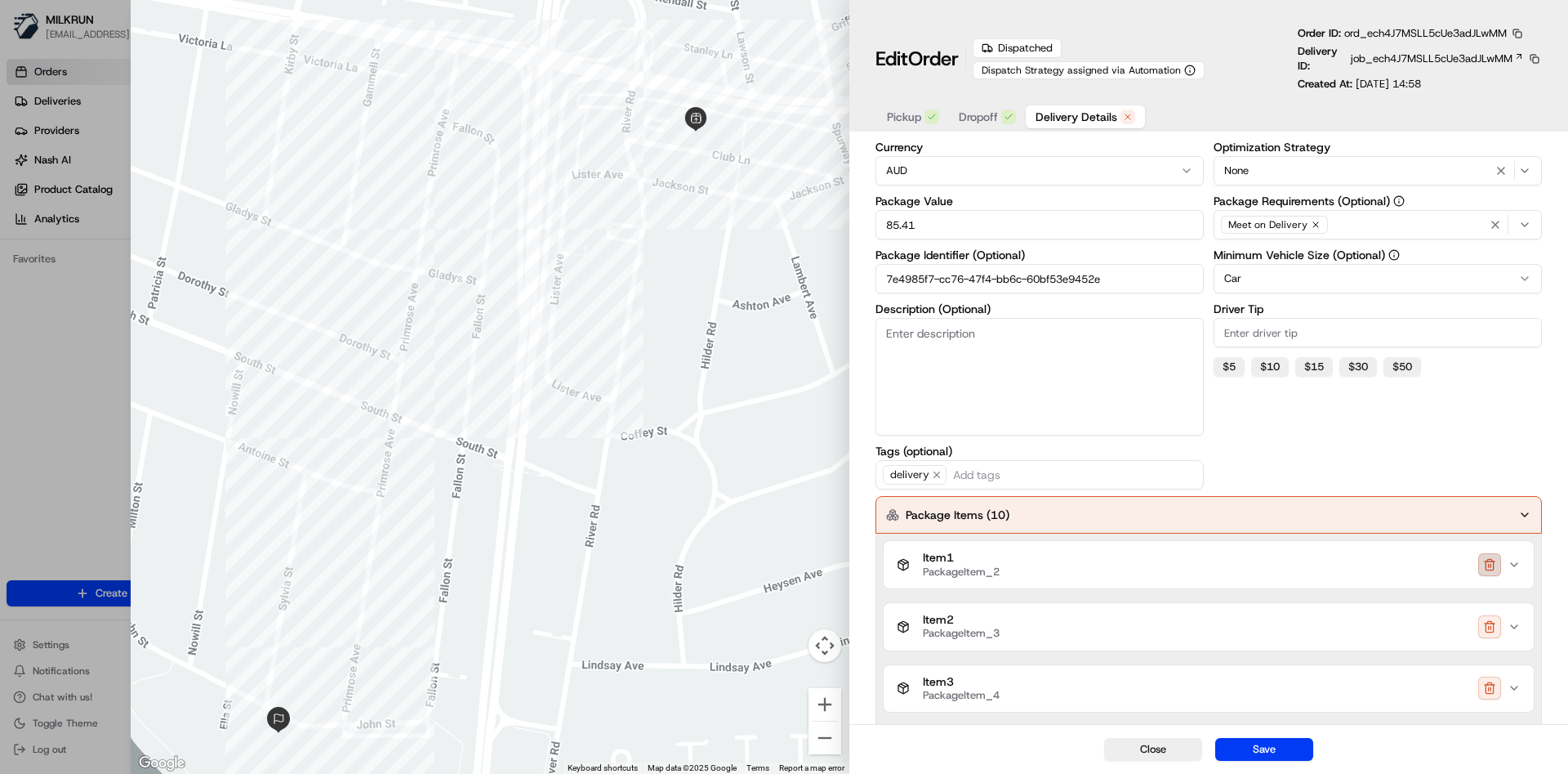
click at [1488, 566] on button "button" at bounding box center [1490, 565] width 23 height 23
click at [1488, 615] on button "button" at bounding box center [1490, 626] width 23 height 23
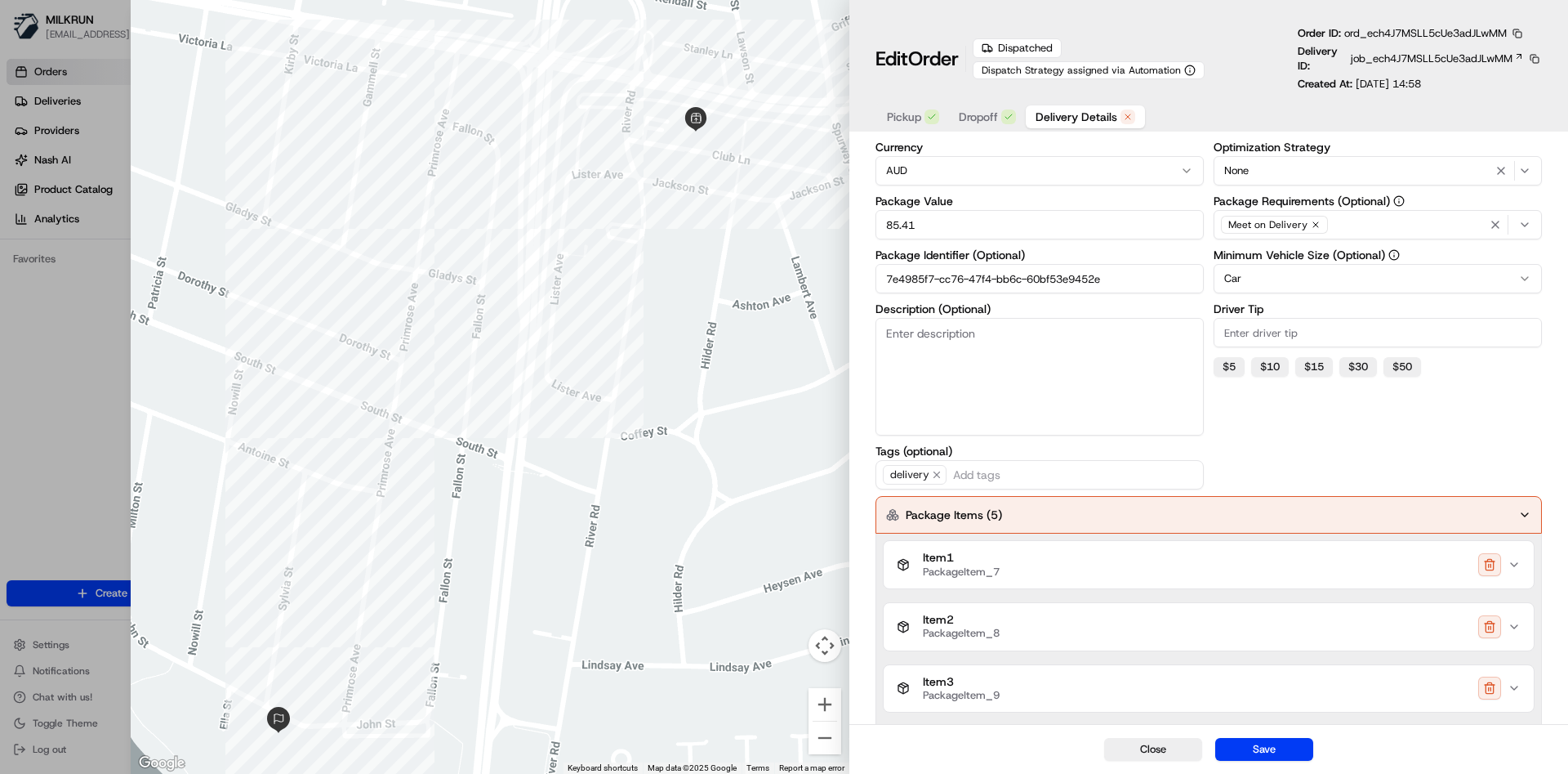
click at [1488, 566] on button "button" at bounding box center [1490, 565] width 23 height 23
click at [1488, 615] on button "button" at bounding box center [1490, 626] width 23 height 23
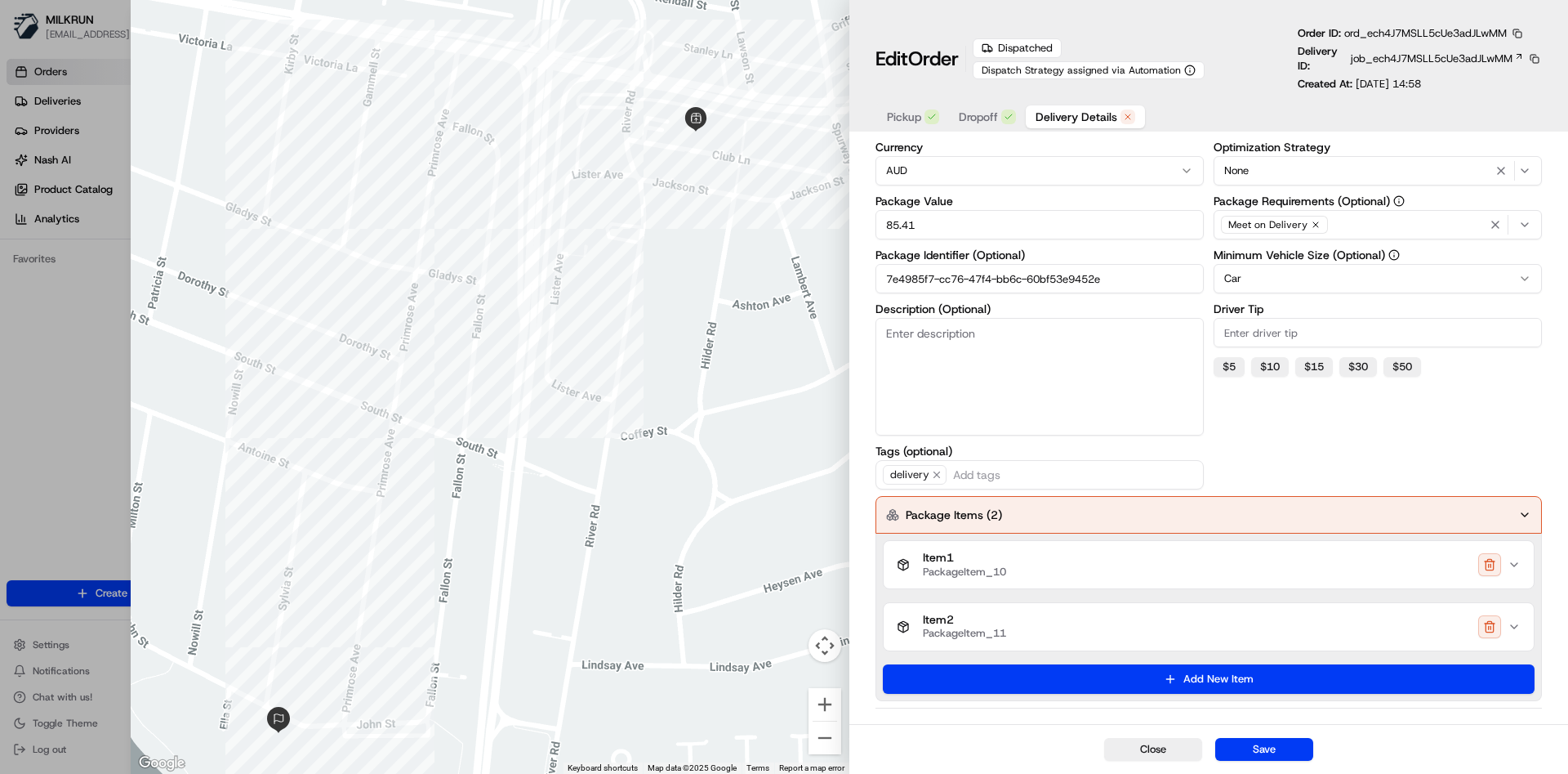
click at [1488, 566] on button "button" at bounding box center [1490, 565] width 23 height 23
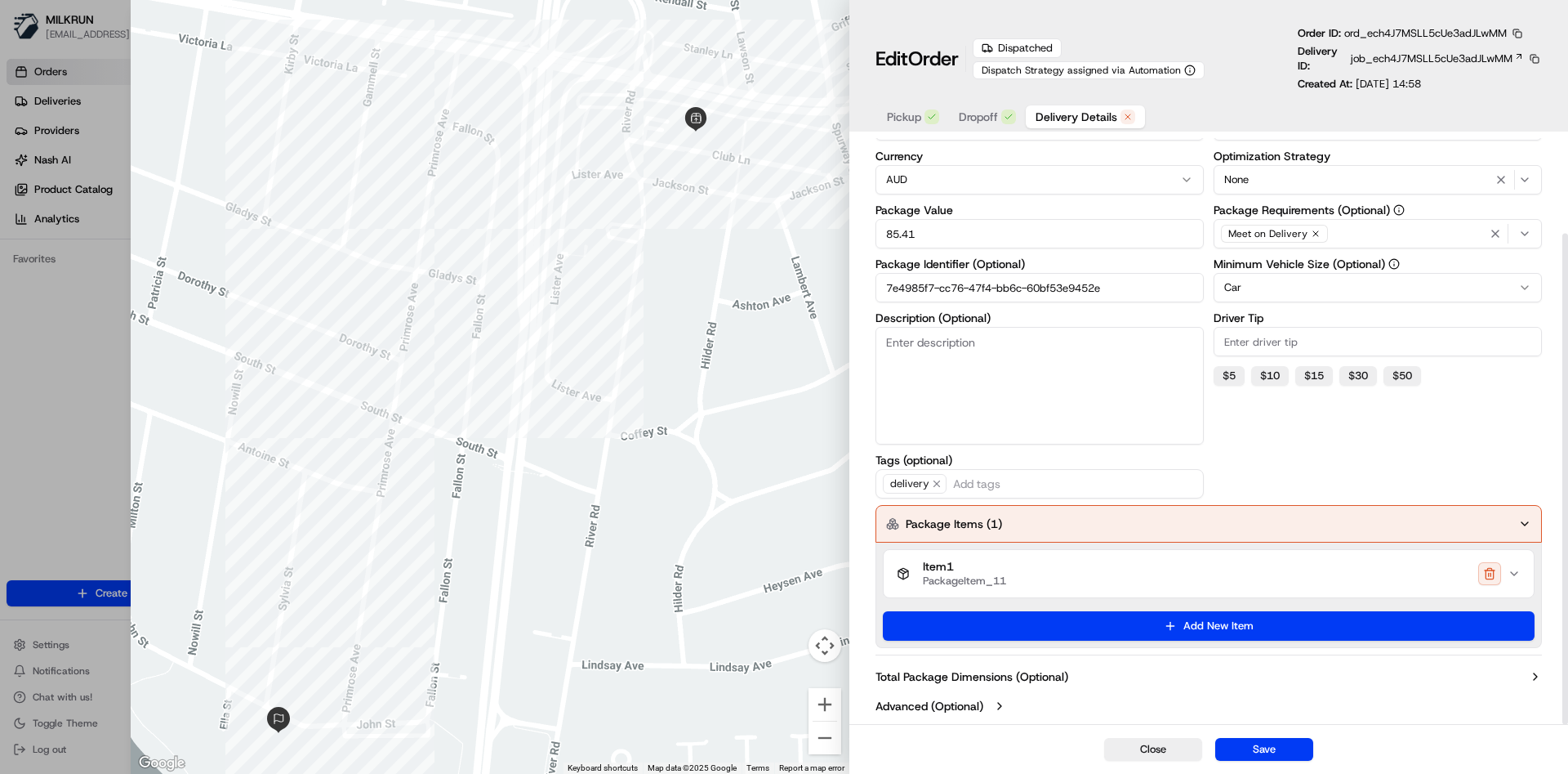
click at [1488, 566] on button "button" at bounding box center [1490, 573] width 23 height 23
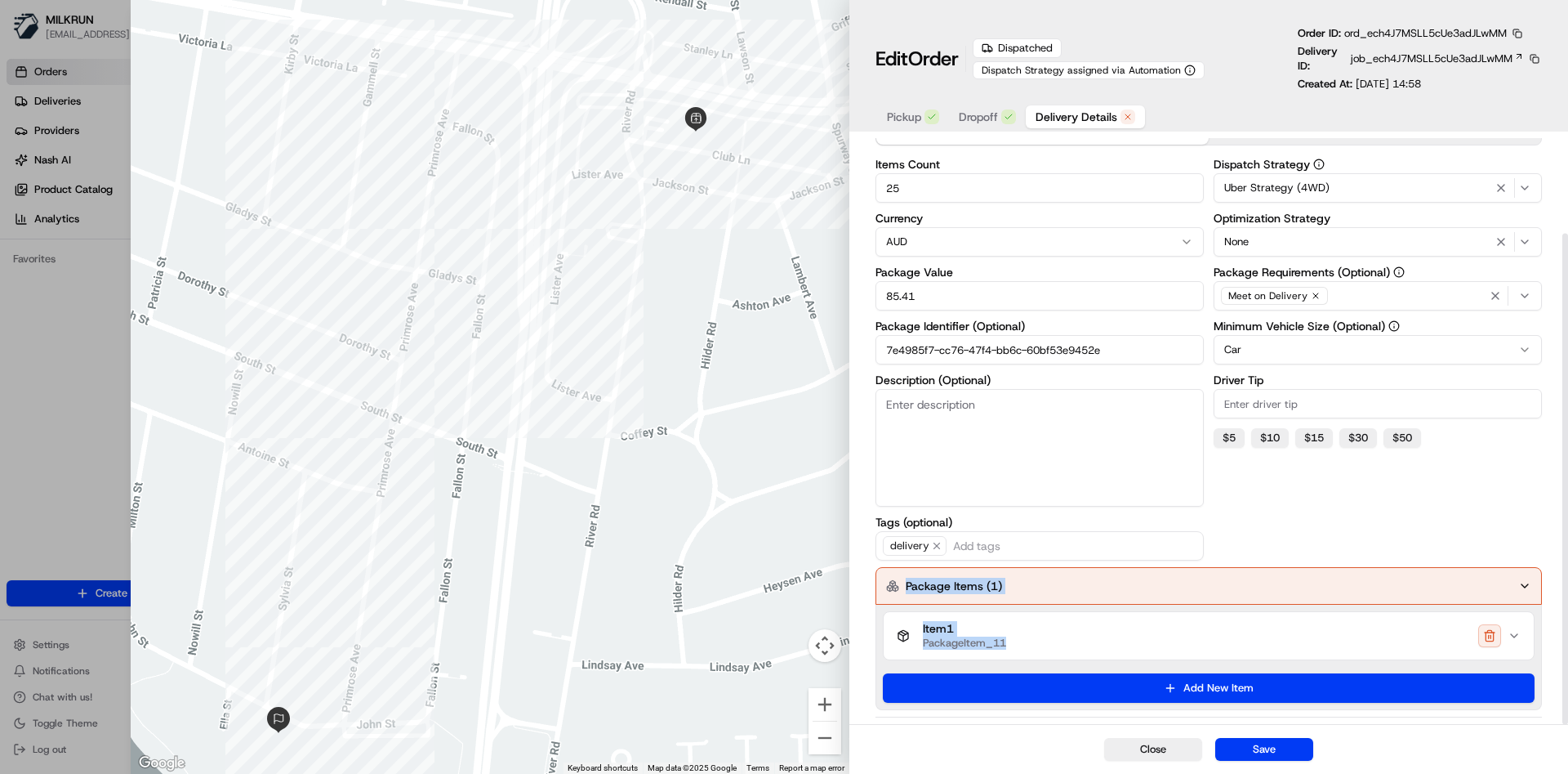
click at [1488, 566] on div "Delivery Details now scheduled Items Count 25 Currency AUD Package Value 85.41 …" at bounding box center [1209, 436] width 667 height 693
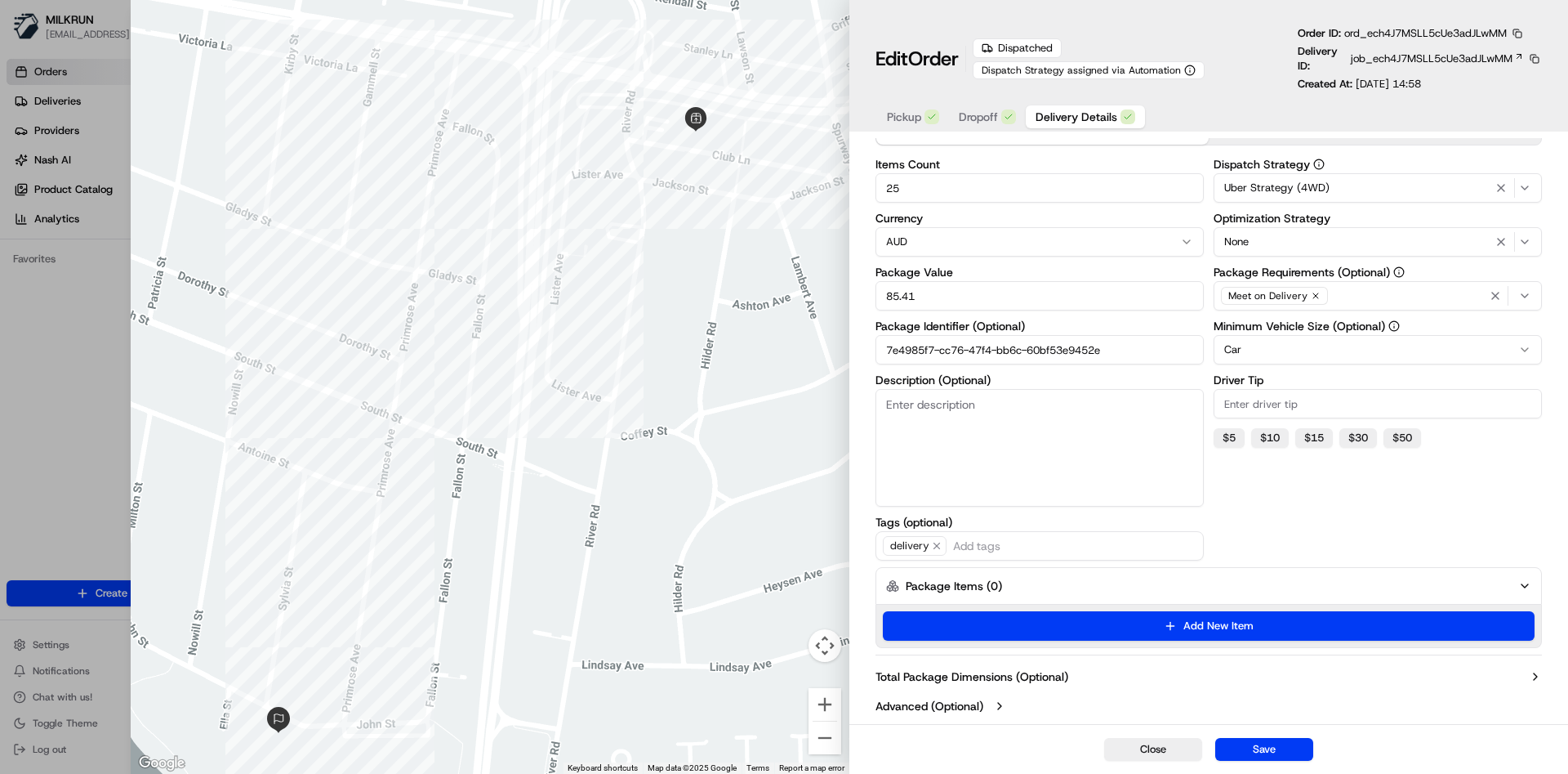
click at [1366, 544] on div "Dispatch Strategy Uber Strategy (4WD) Optimization Strategy None Package Requir…" at bounding box center [1377, 360] width 328 height 402
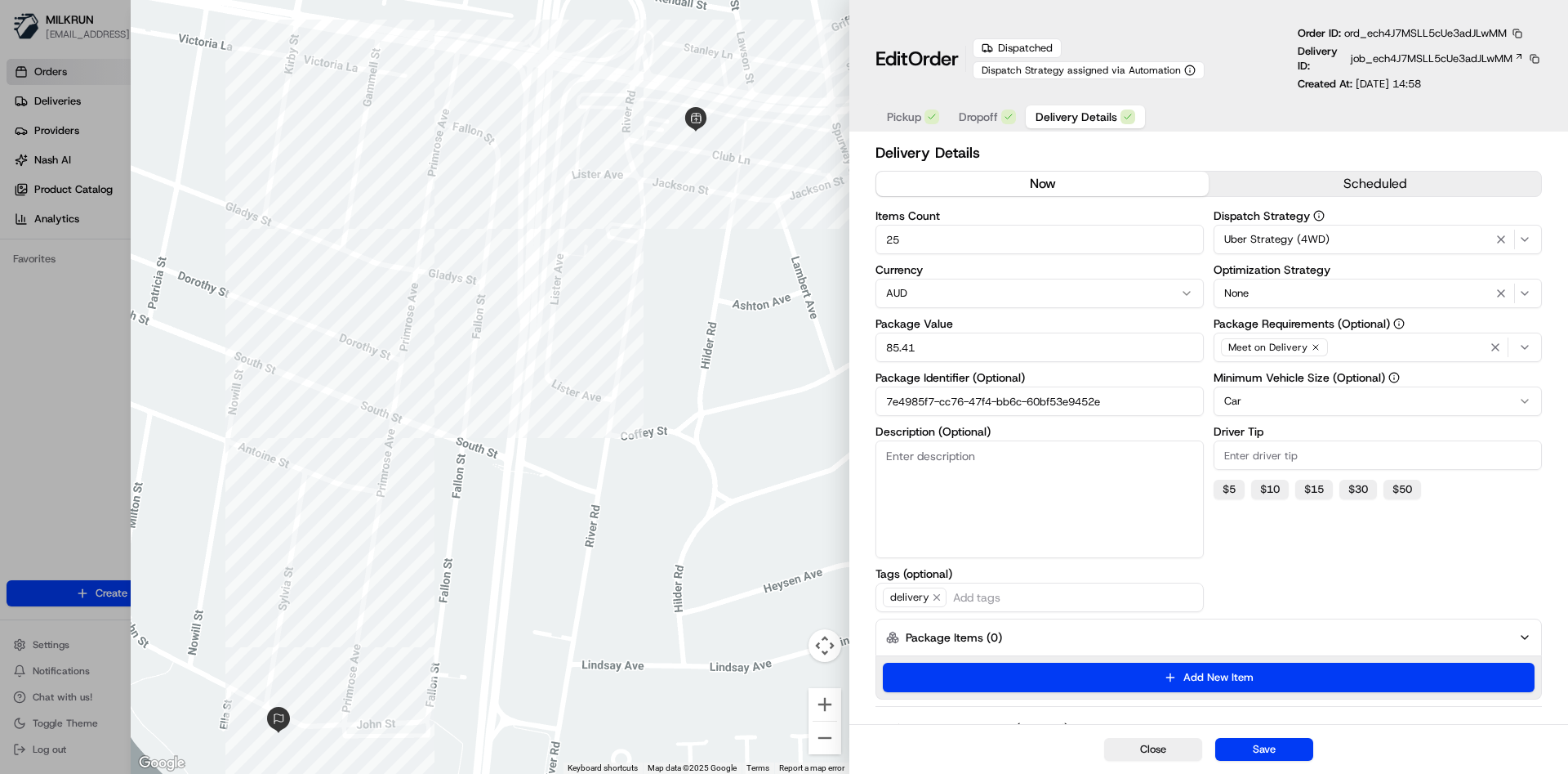
click at [969, 239] on input "25" at bounding box center [1039, 239] width 328 height 29
click at [1277, 747] on button "Save" at bounding box center [1264, 749] width 98 height 23
type input "1"
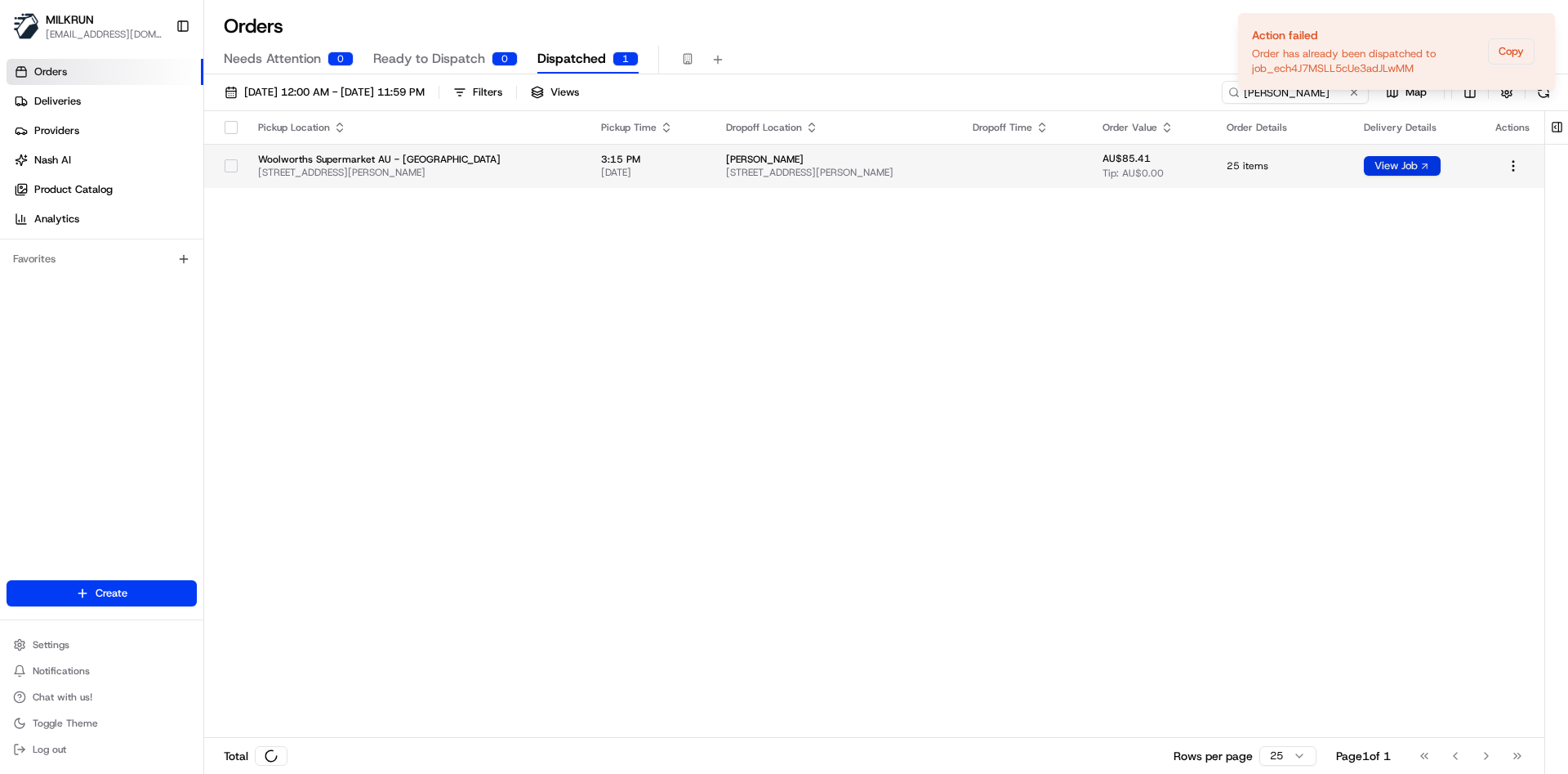
click at [1412, 167] on button "View Job" at bounding box center [1402, 166] width 77 height 20
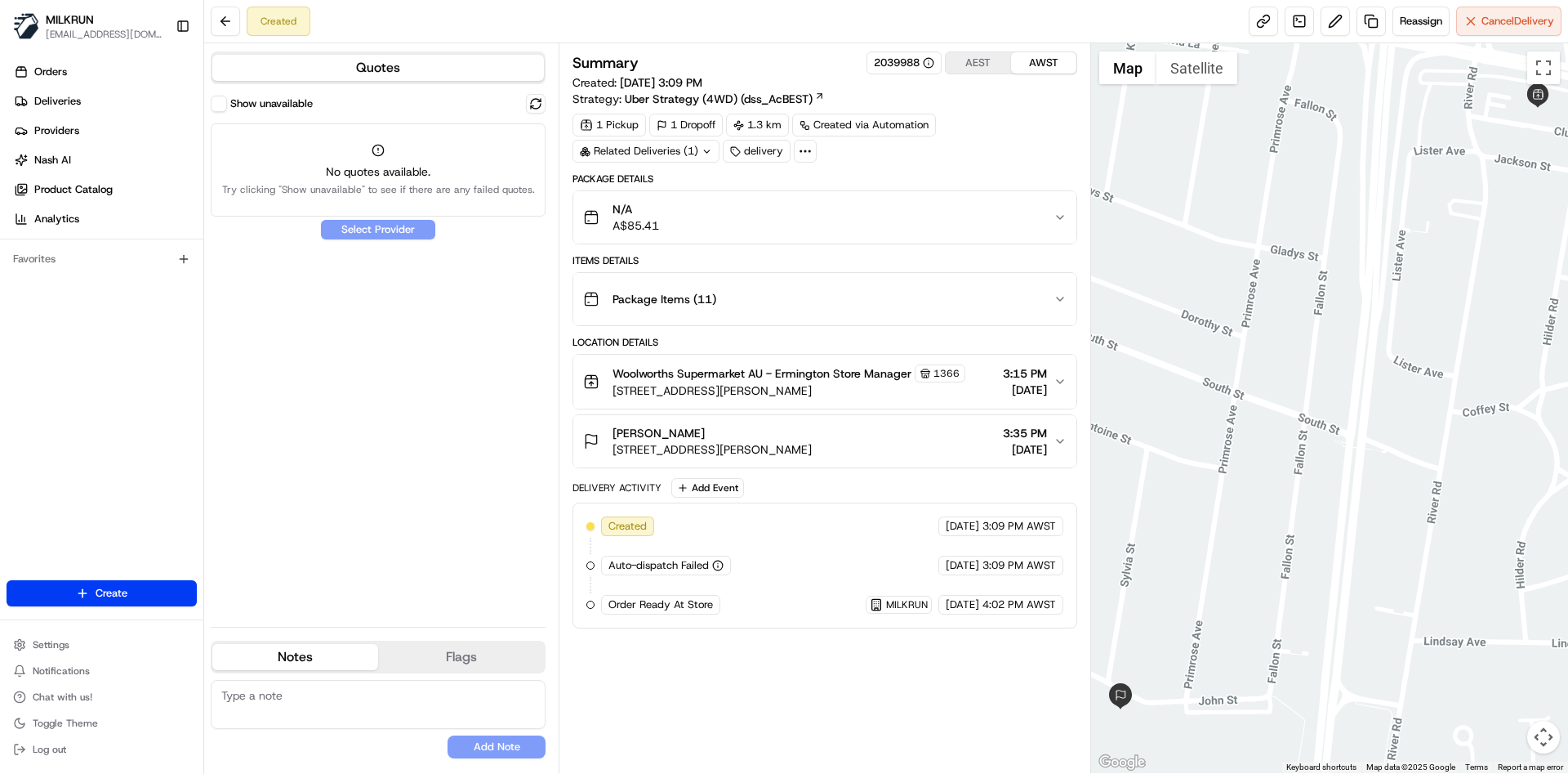
click at [658, 297] on span "Package Items ( 11 )" at bounding box center [665, 298] width 104 height 16
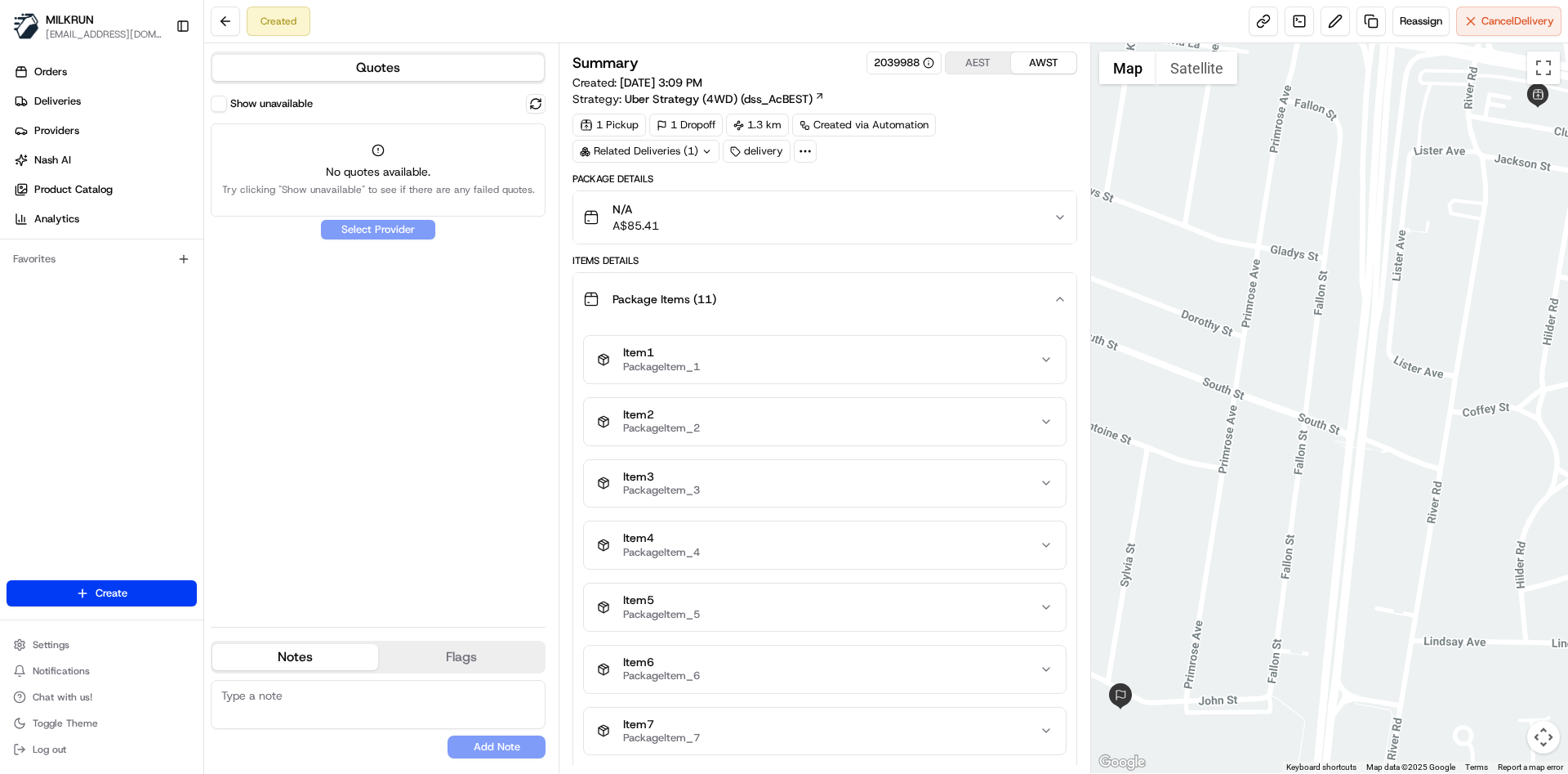
click at [807, 286] on div "Package Items ( 11 )" at bounding box center [818, 299] width 470 height 33
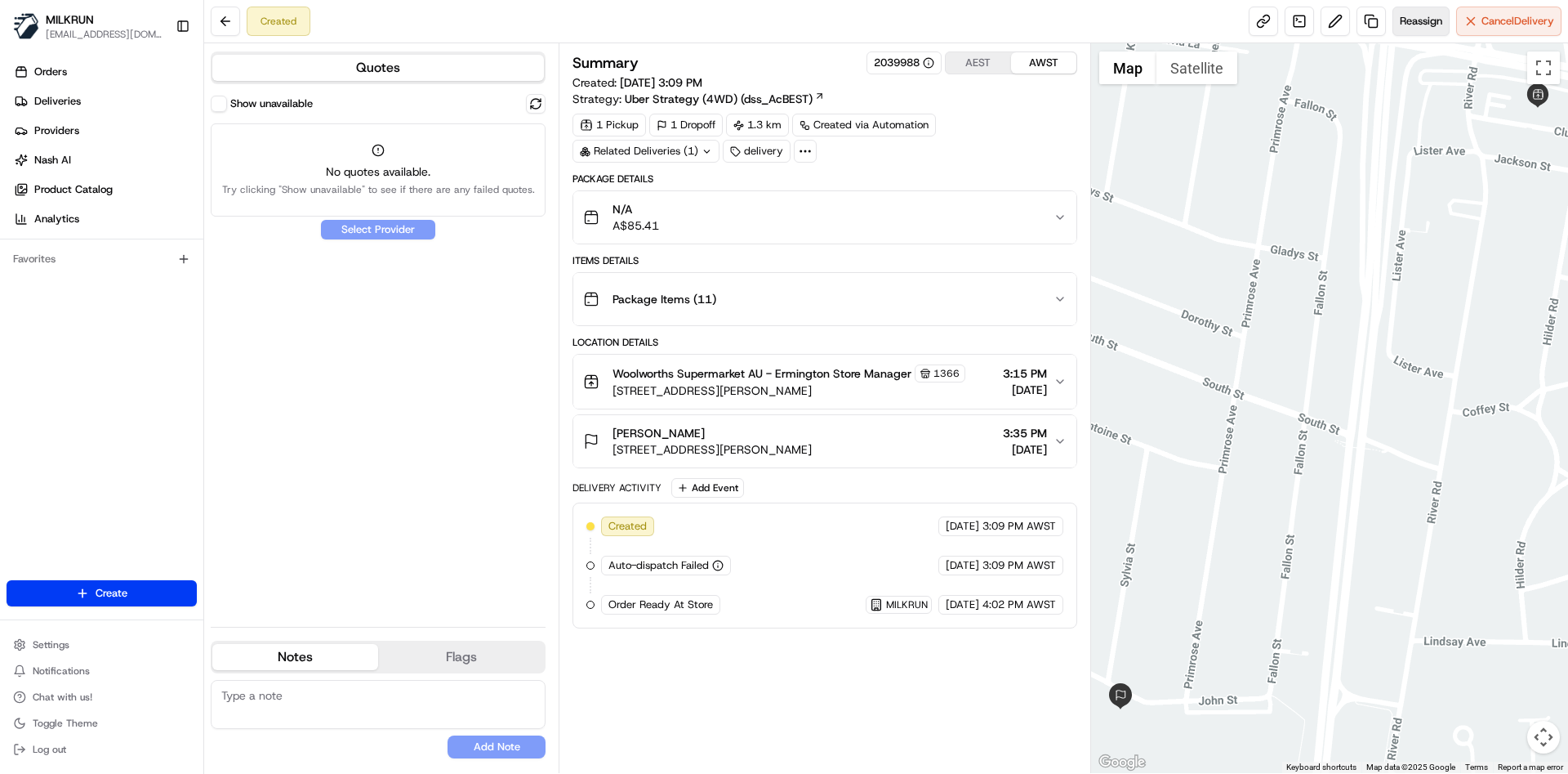
click at [1417, 21] on span "Reassign" at bounding box center [1420, 22] width 43 height 15
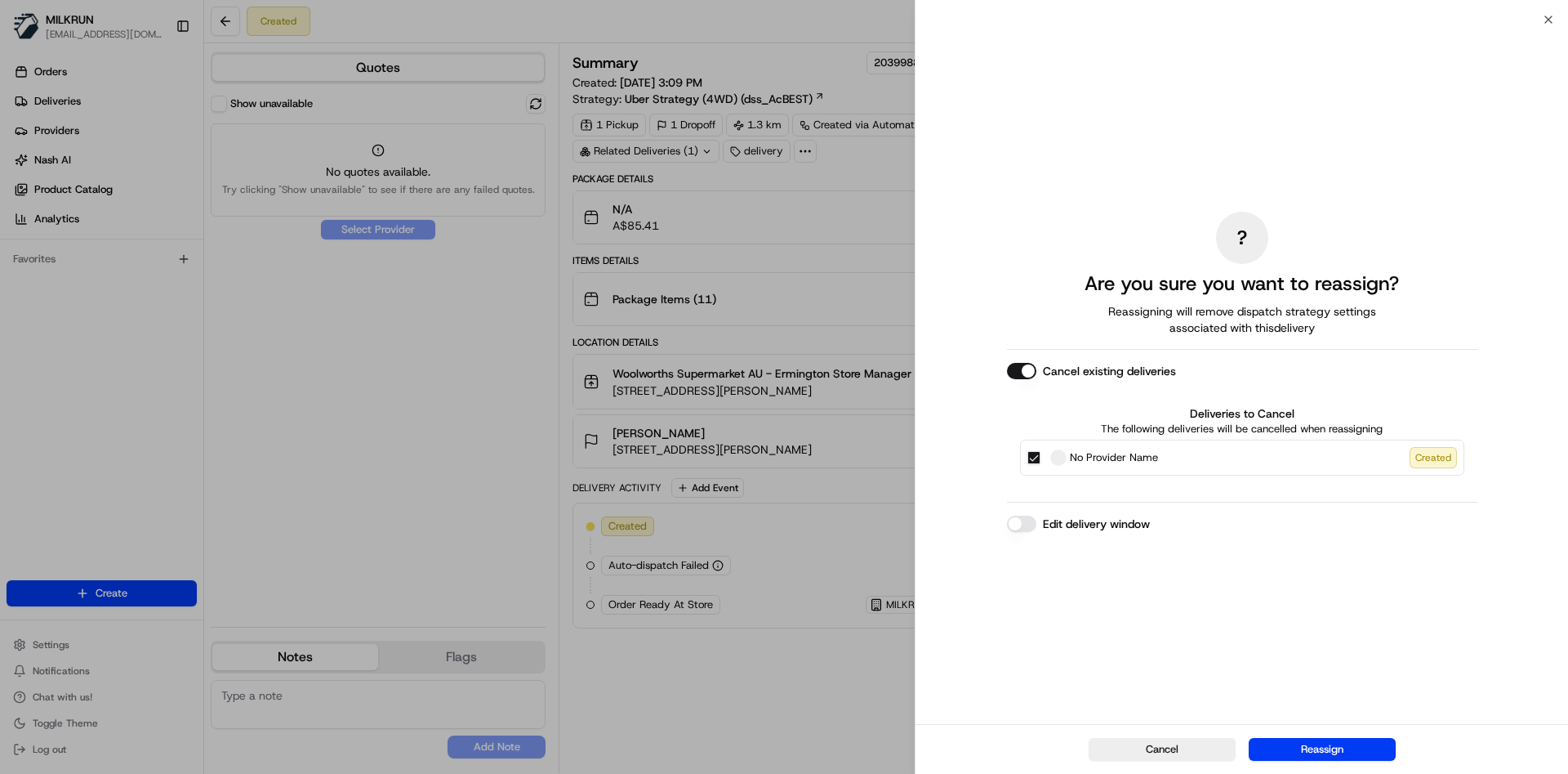
click at [1350, 747] on button "Reassign" at bounding box center [1322, 749] width 147 height 23
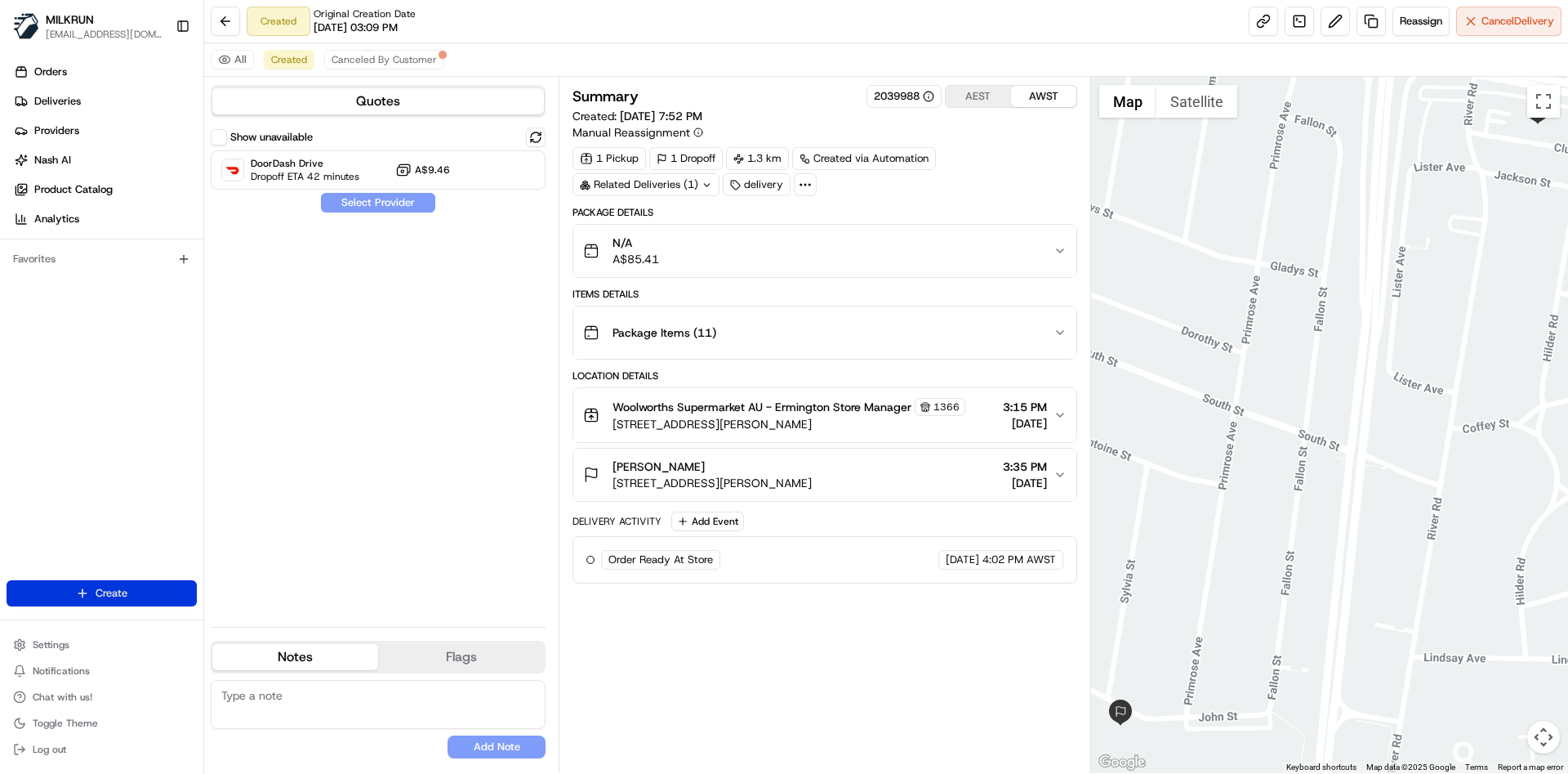
click at [113, 586] on html "MILKRUN [EMAIL_ADDRESS][DOMAIN_NAME] Toggle Sidebar Orders Deliveries Providers…" at bounding box center [784, 387] width 1568 height 774
click at [262, 621] on link "Delivery" at bounding box center [295, 623] width 183 height 29
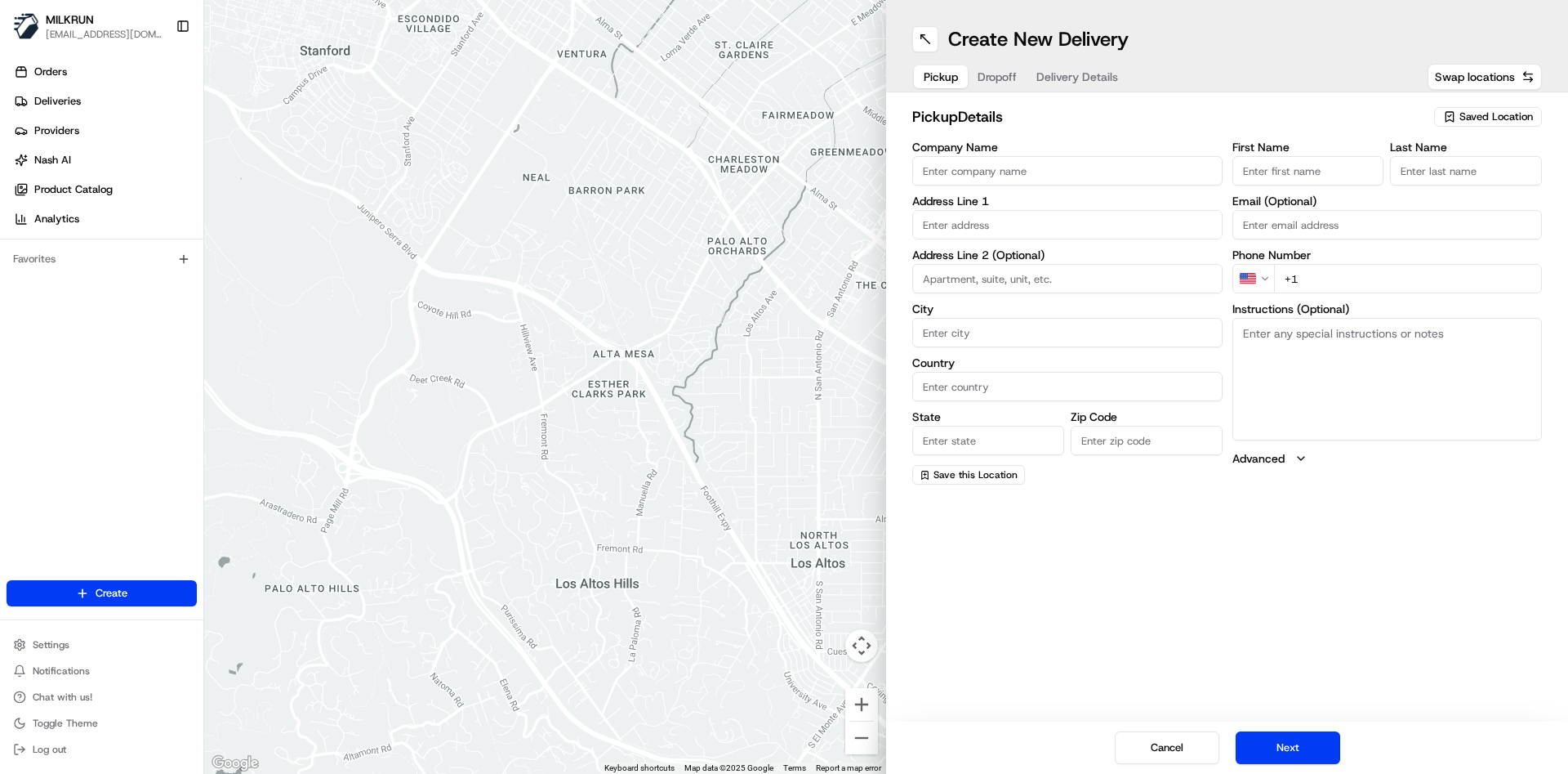
click at [967, 172] on input "Company Name" at bounding box center [1068, 170] width 310 height 29
click at [1287, 171] on input "First Name" at bounding box center [1308, 170] width 152 height 29
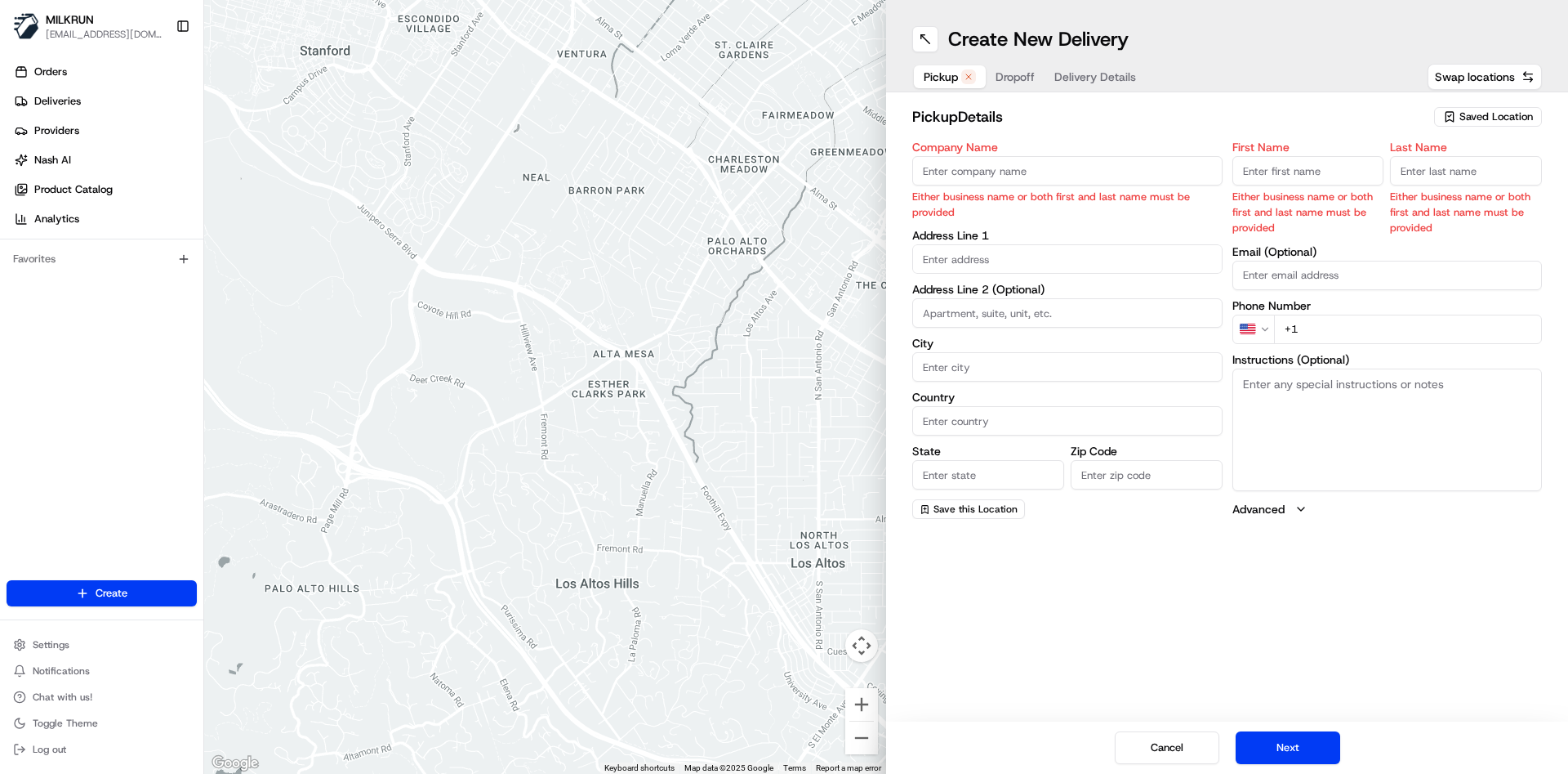
paste input "[PERSON_NAME]"
type input "[PERSON_NAME]"
click at [1400, 170] on input "Last Name" at bounding box center [1466, 170] width 152 height 29
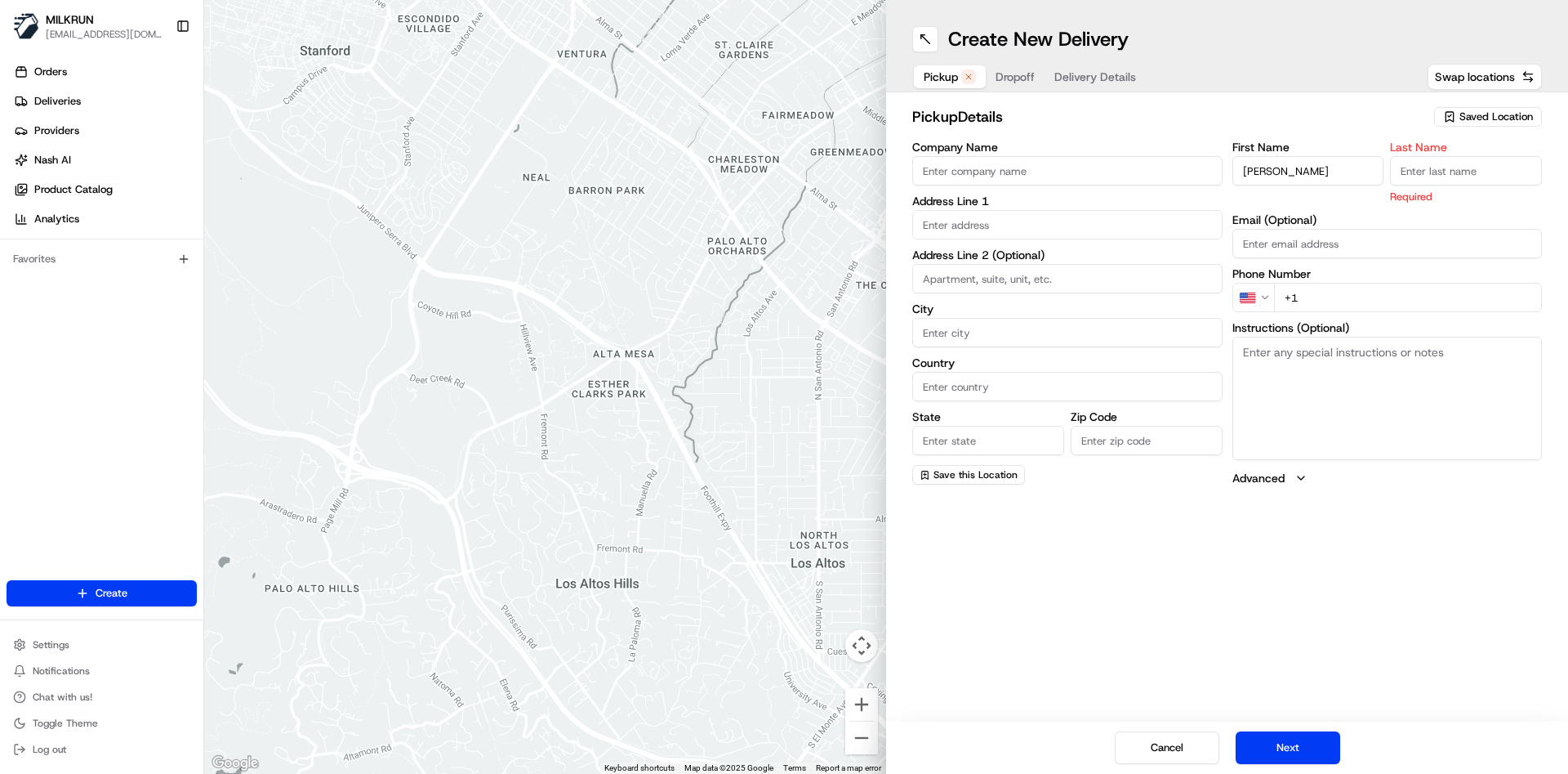
paste input "[PERSON_NAME]"
type input "[PERSON_NAME]"
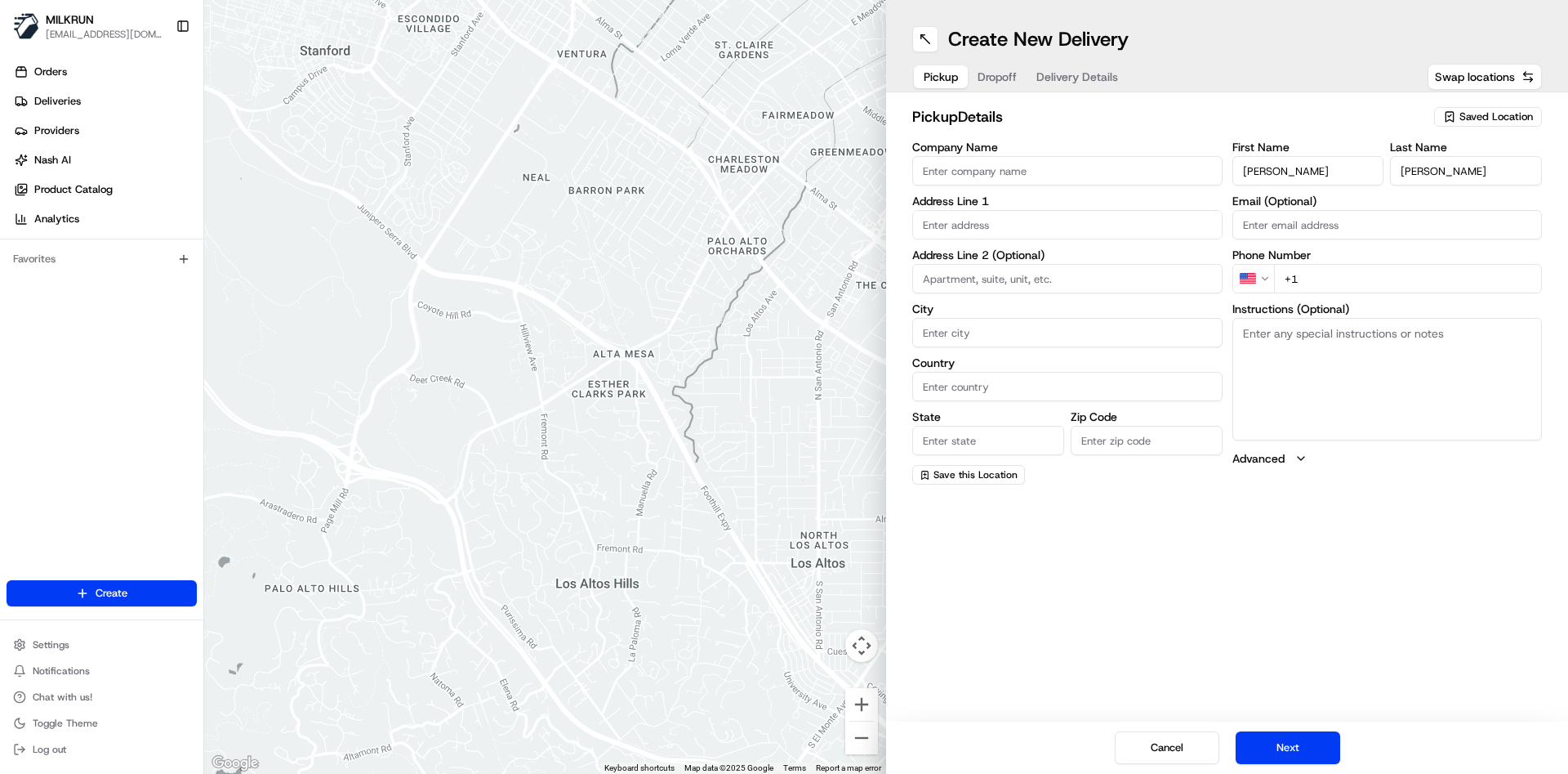
drag, startPoint x: 1321, startPoint y: 169, endPoint x: 1274, endPoint y: 170, distance: 47.0
click at [1274, 170] on input "[PERSON_NAME]" at bounding box center [1308, 170] width 152 height 29
type input "[PERSON_NAME]"
drag, startPoint x: 1429, startPoint y: 174, endPoint x: 1397, endPoint y: 177, distance: 32.1
click at [1397, 176] on input "[PERSON_NAME]" at bounding box center [1466, 170] width 152 height 29
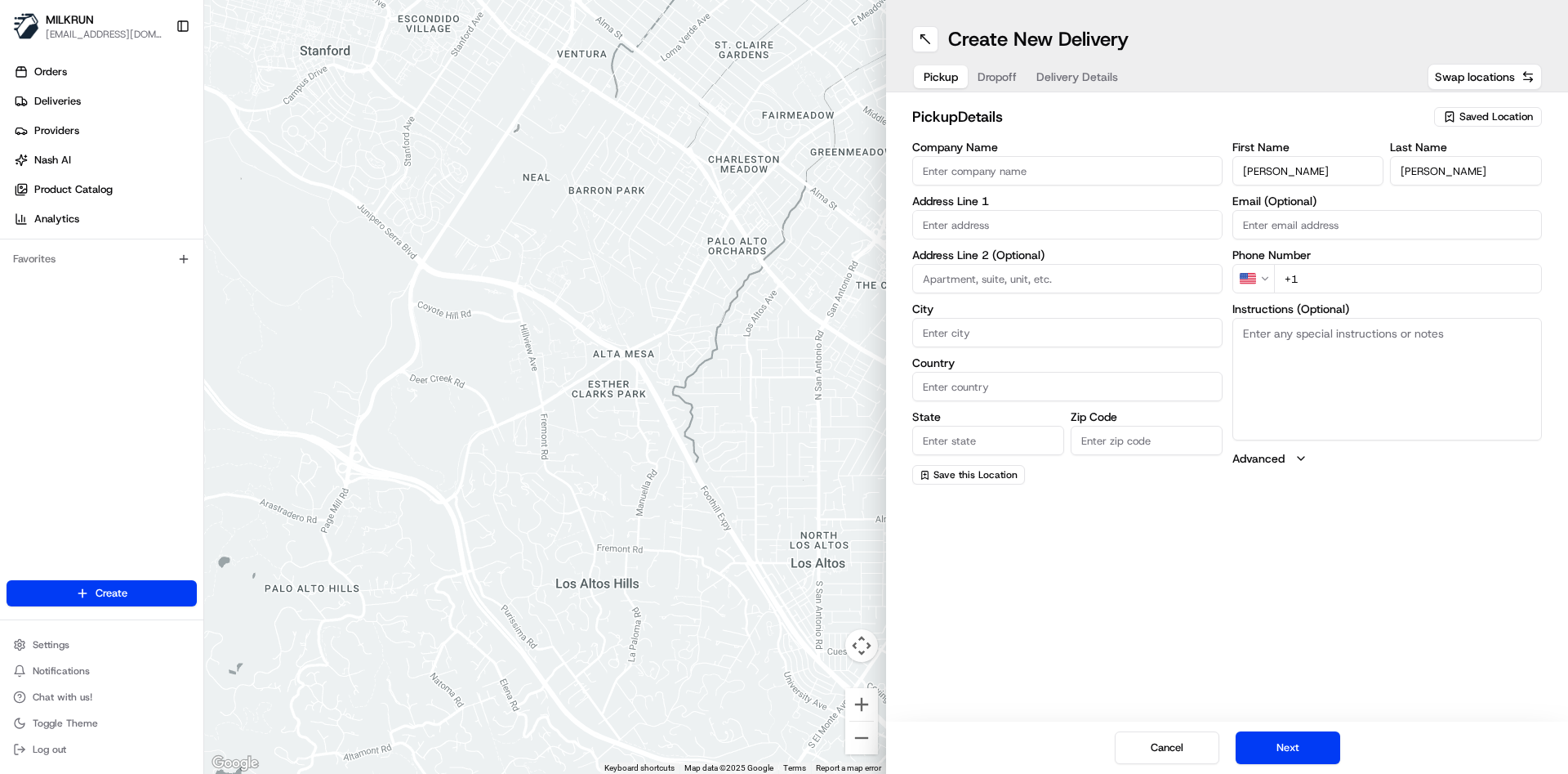
type input "[PERSON_NAME]"
click at [1333, 278] on input "+1" at bounding box center [1408, 278] width 269 height 29
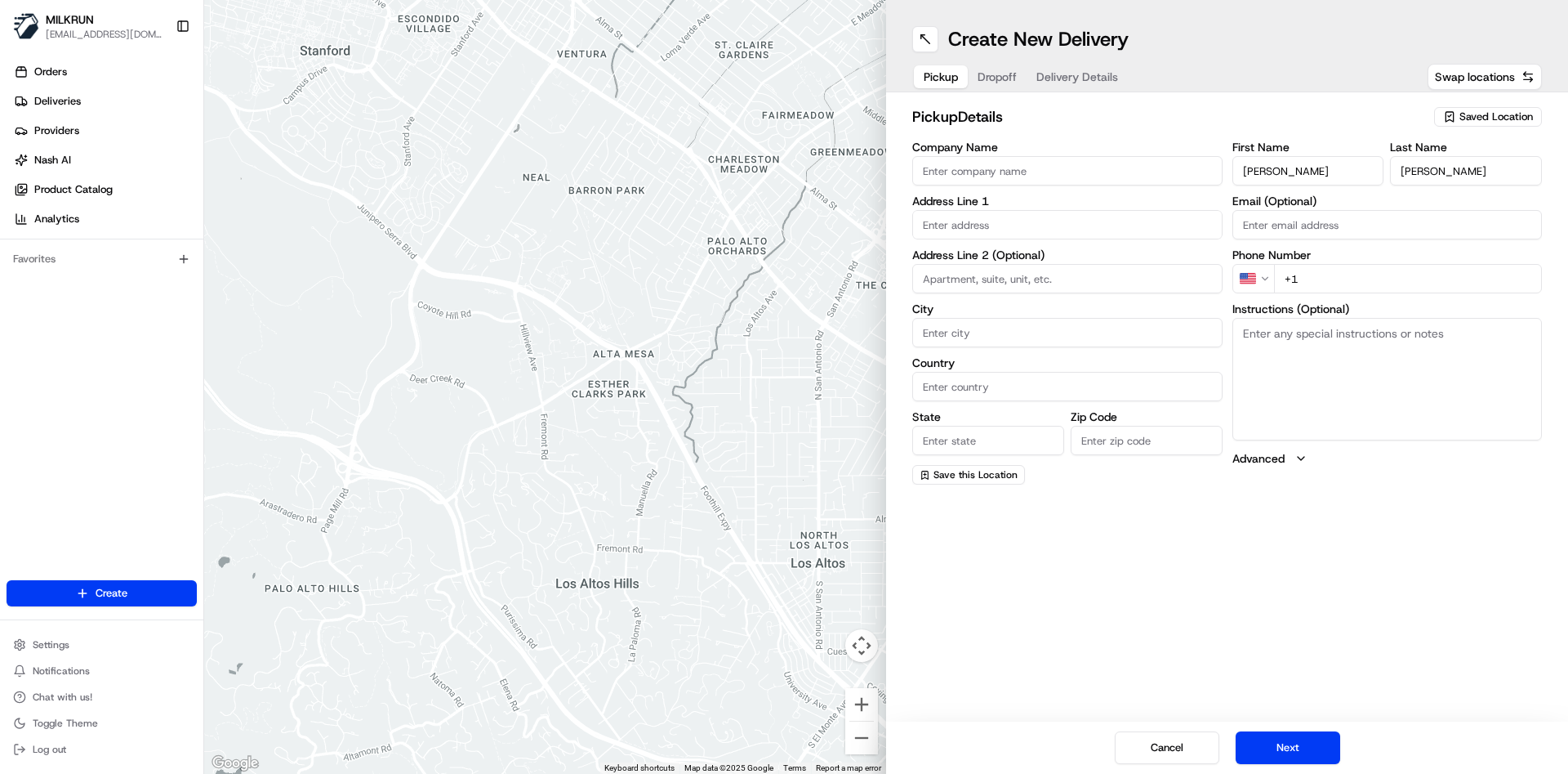
click at [1333, 278] on input "+1" at bounding box center [1408, 278] width 269 height 29
paste input "0439 999 469"
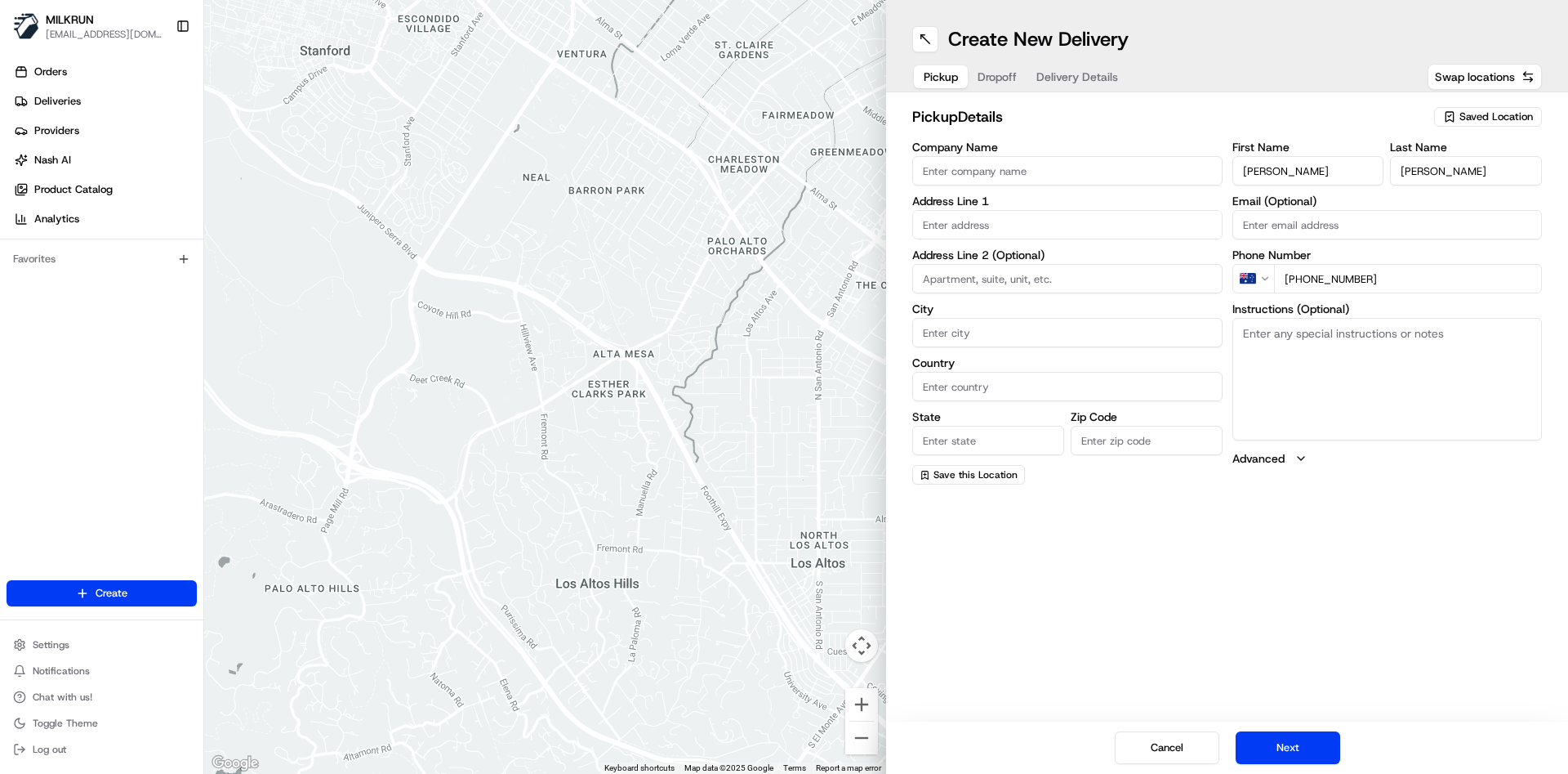
click at [1318, 281] on input "[PHONE_NUMBER]" at bounding box center [1408, 278] width 269 height 29
type input "[PHONE_NUMBER]"
click at [967, 220] on input "text" at bounding box center [1068, 224] width 310 height 29
paste input "[STREET_ADDRESS][PERSON_NAME]"
click at [1028, 260] on div "[STREET_ADDRESS][PERSON_NAME]" at bounding box center [1068, 259] width 303 height 25
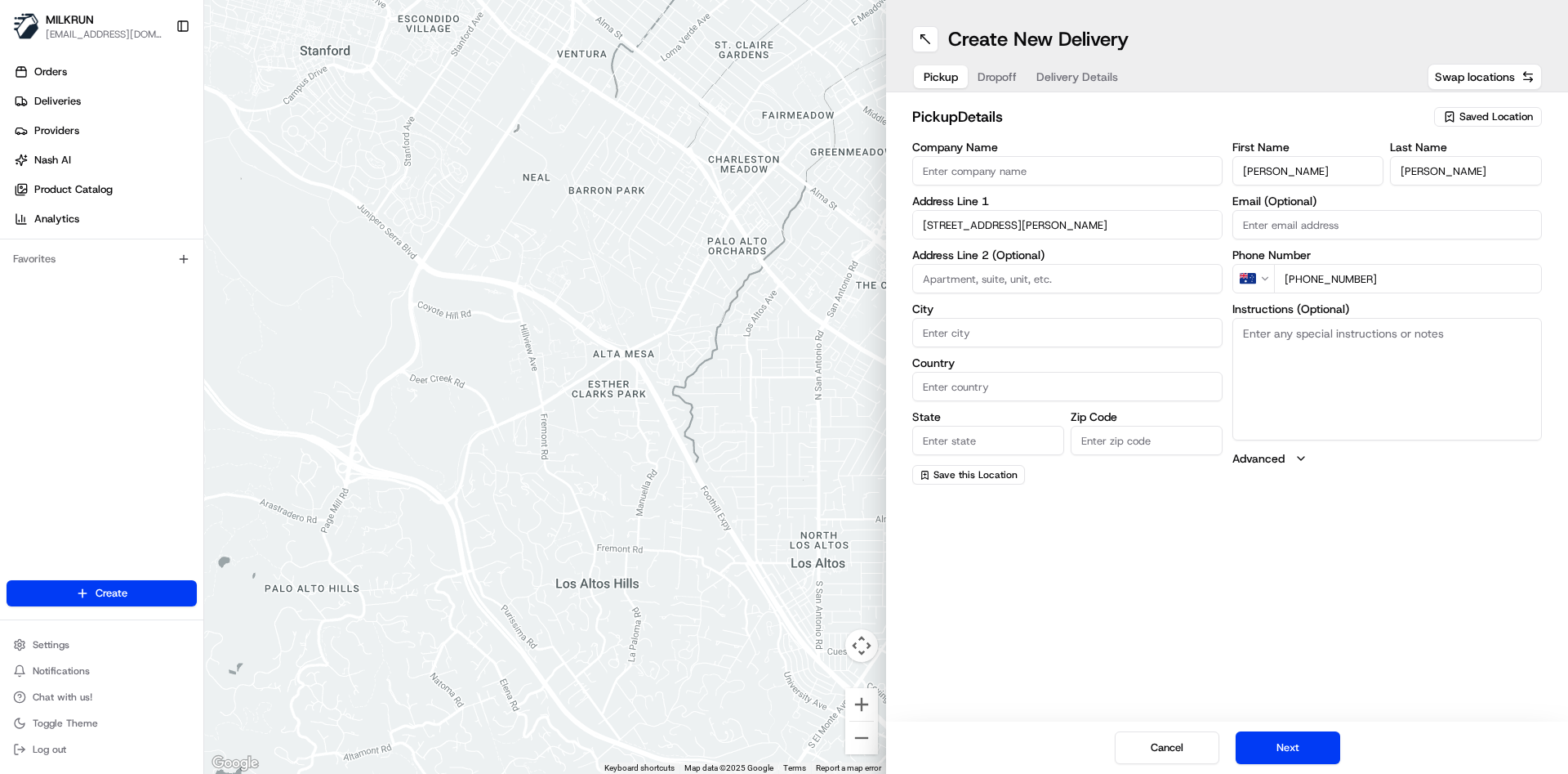
type input "[STREET_ADDRESS][PERSON_NAME]"
type input "Rydalmere"
type input "[GEOGRAPHIC_DATA]"
type input "2116"
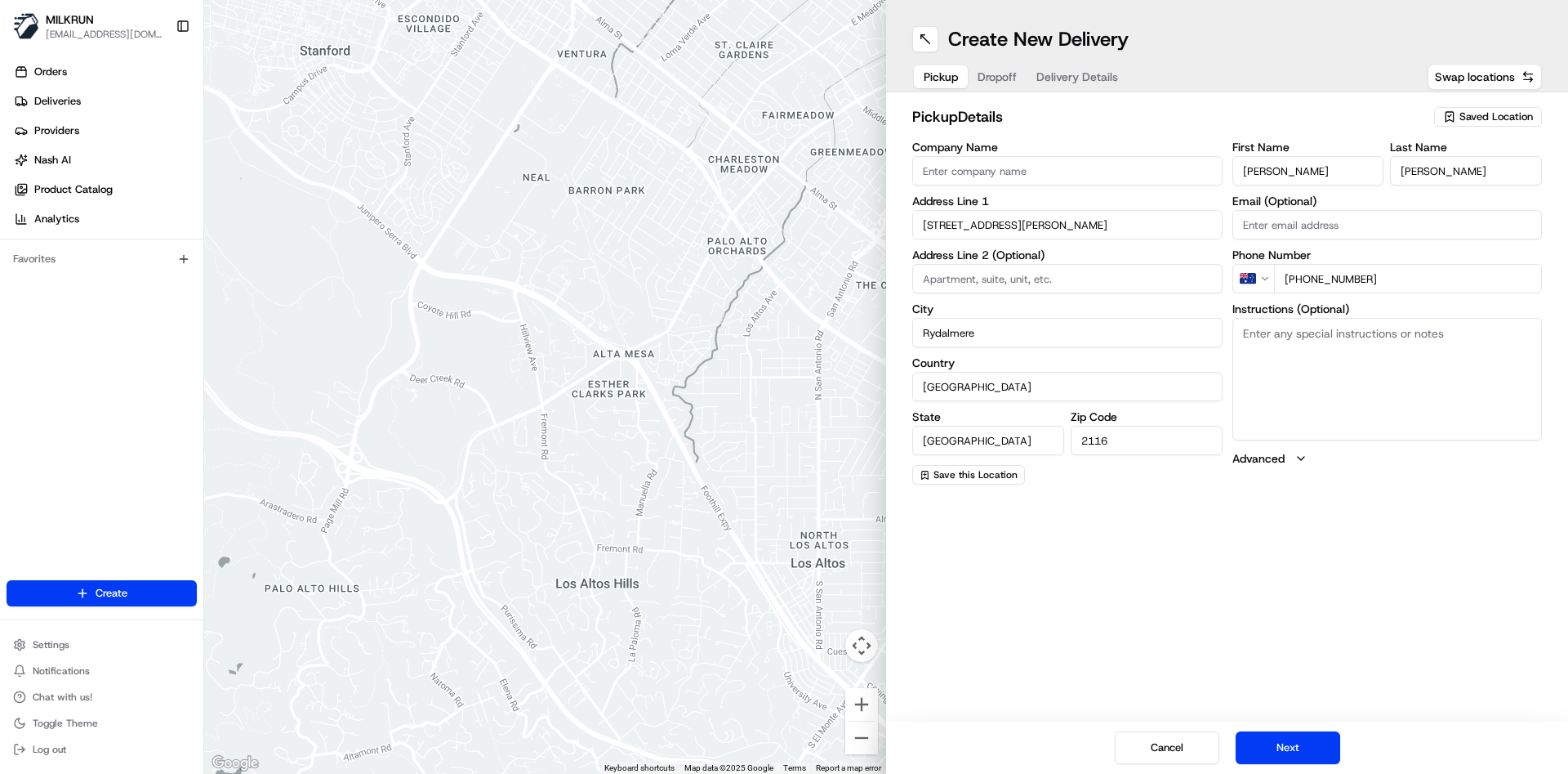
type input "[STREET_ADDRESS][PERSON_NAME]"
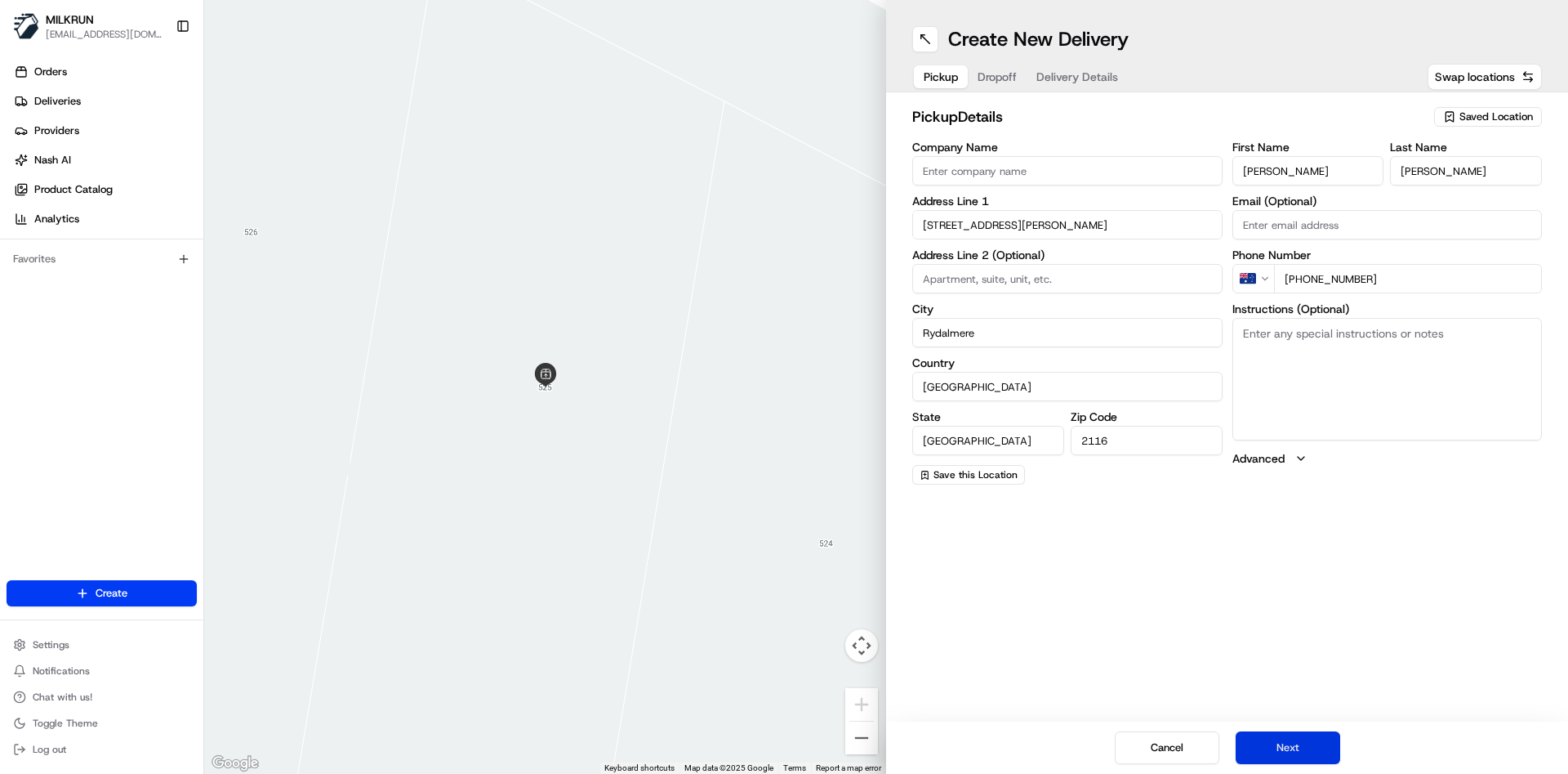
click at [1294, 752] on button "Next" at bounding box center [1288, 748] width 105 height 33
click at [941, 74] on span "Pickup" at bounding box center [941, 77] width 34 height 16
click at [986, 71] on button "Dropoff" at bounding box center [997, 77] width 59 height 23
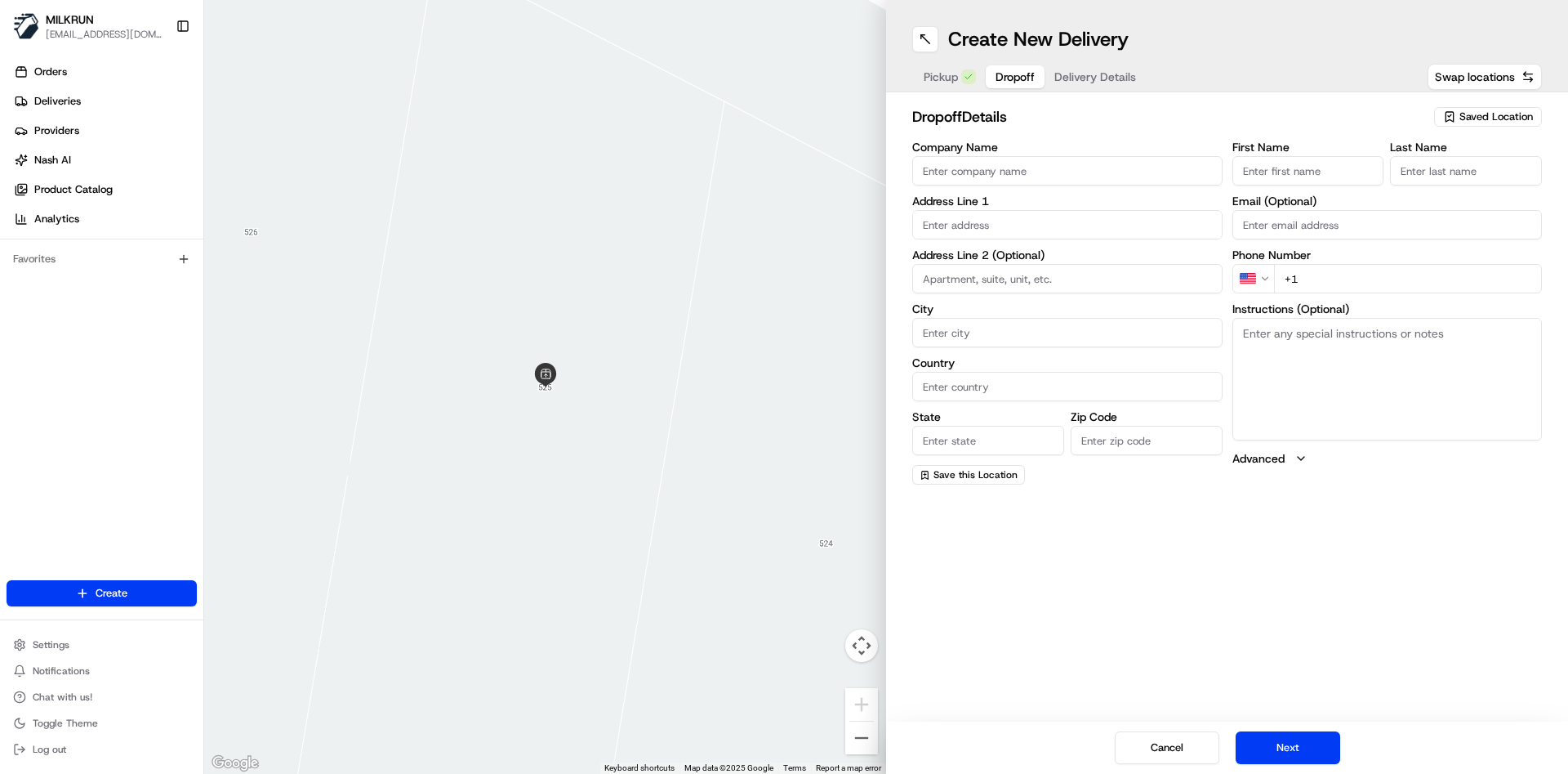
click at [955, 69] on span "Pickup" at bounding box center [941, 77] width 34 height 16
click at [1003, 69] on span "Dropoff" at bounding box center [997, 77] width 39 height 16
click at [942, 87] on button "Pickup" at bounding box center [940, 77] width 54 height 23
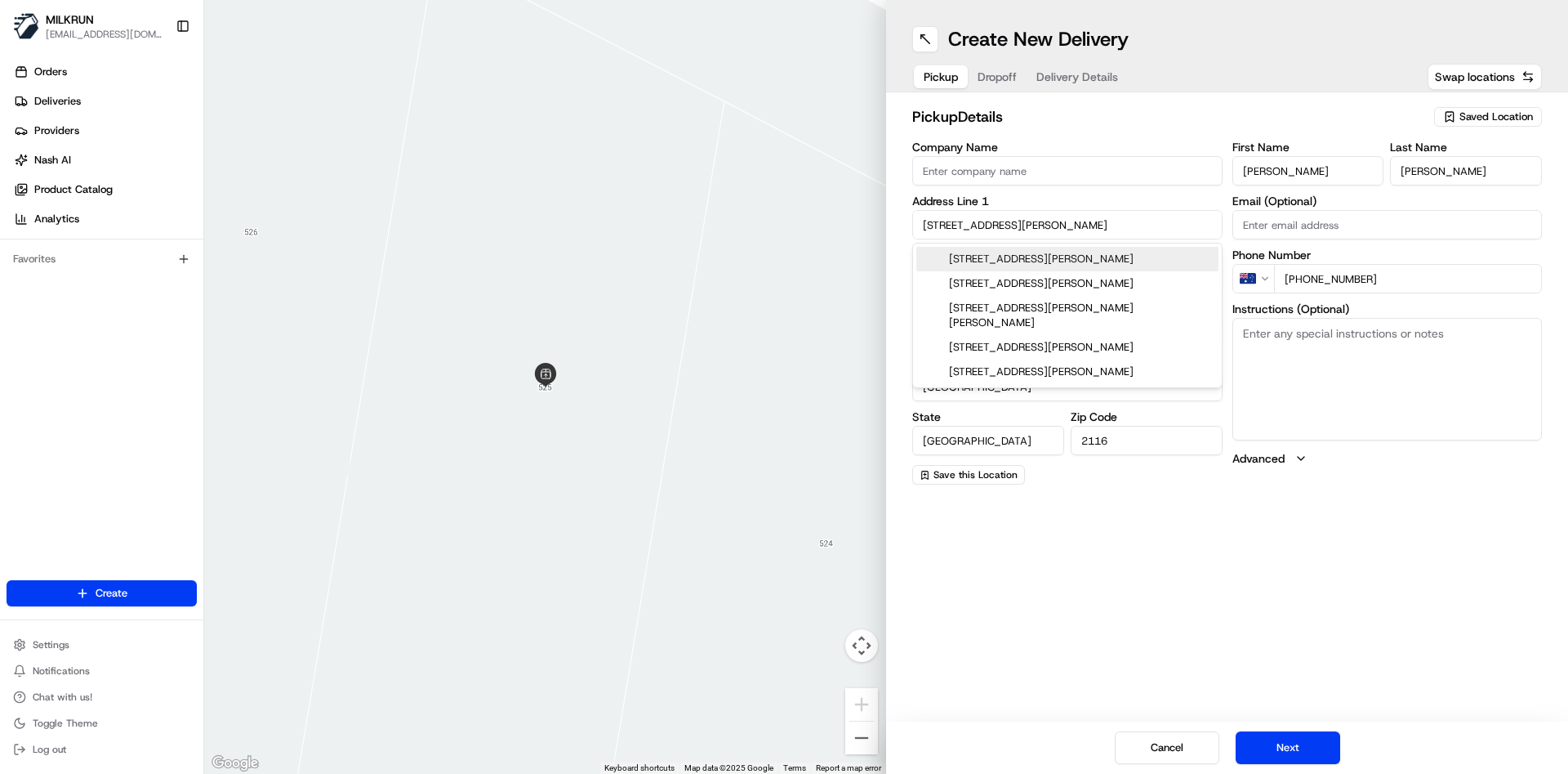
drag, startPoint x: 1035, startPoint y: 229, endPoint x: 919, endPoint y: 225, distance: 116.1
click at [919, 225] on input "[STREET_ADDRESS][PERSON_NAME]" at bounding box center [1068, 224] width 310 height 29
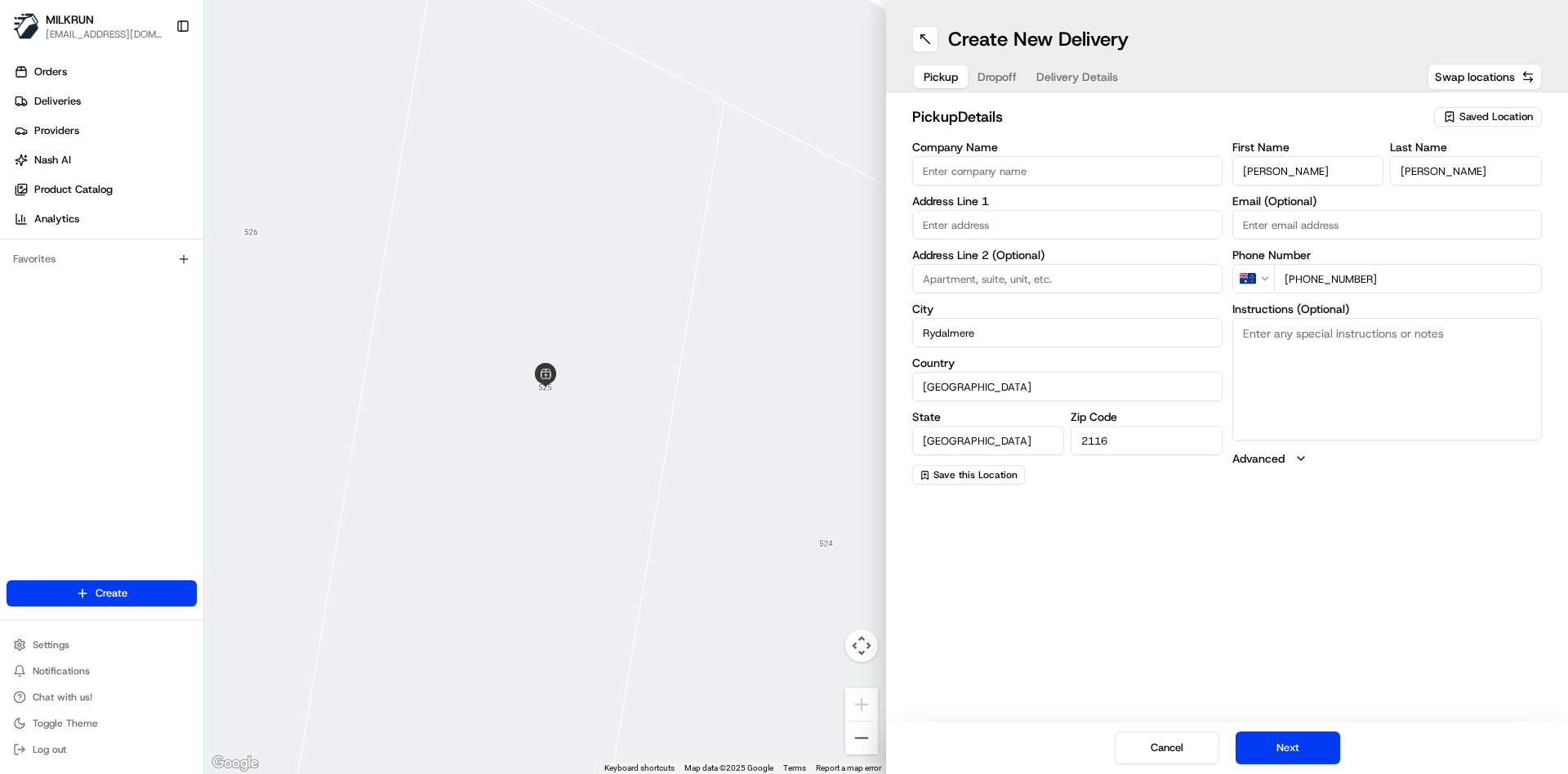
drag, startPoint x: 1014, startPoint y: 335, endPoint x: 892, endPoint y: 328, distance: 122.2
click at [892, 328] on div "pickup Details Saved Location Company Name Address Line 1 Address Line 2 (Optio…" at bounding box center [1227, 295] width 682 height 405
click at [1141, 750] on button "Cancel" at bounding box center [1167, 748] width 105 height 33
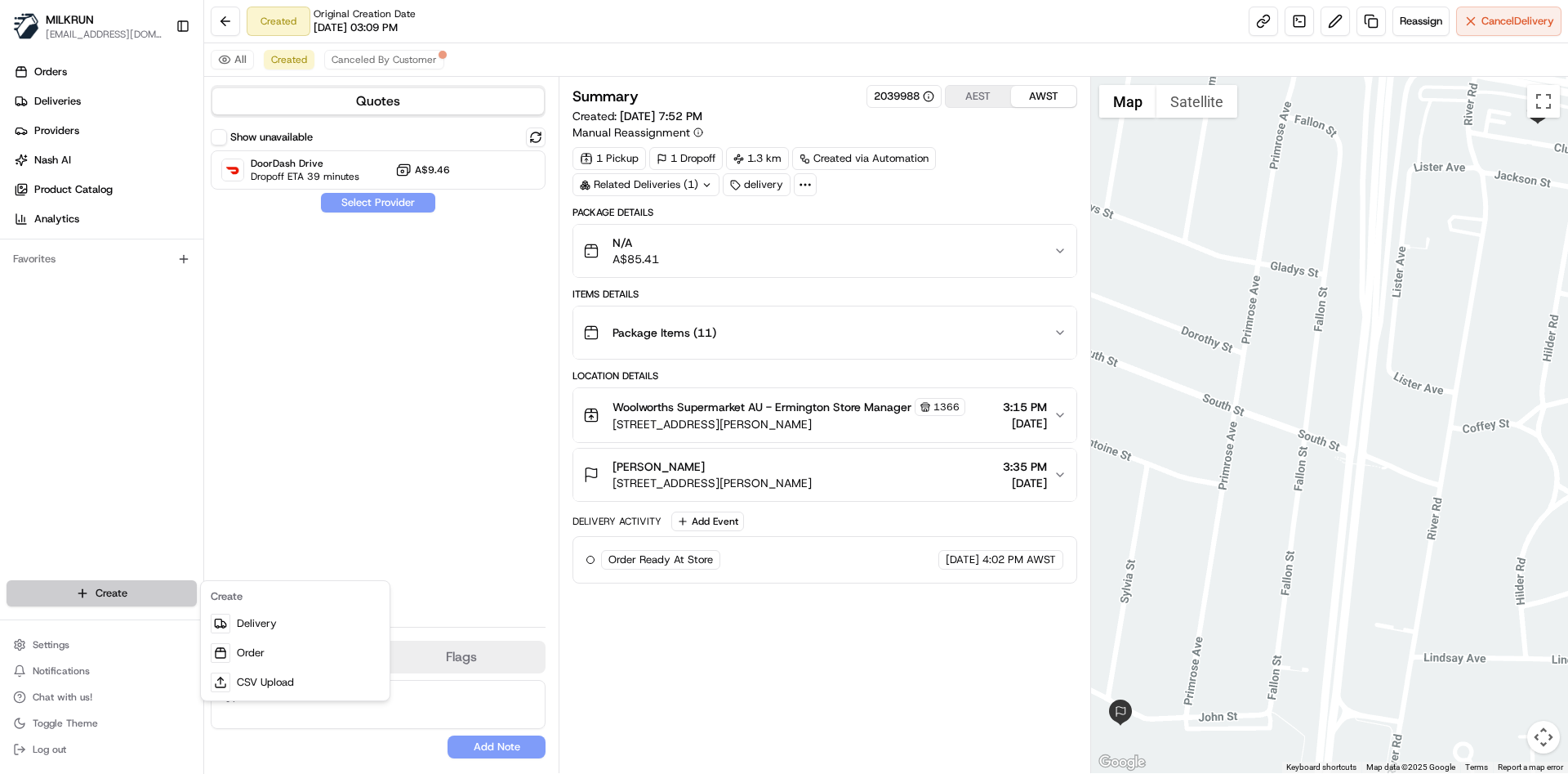
click at [111, 587] on html "MILKRUN [EMAIL_ADDRESS][DOMAIN_NAME] Toggle Sidebar Orders Deliveries Providers…" at bounding box center [784, 387] width 1568 height 774
click at [258, 624] on link "Delivery" at bounding box center [295, 623] width 183 height 29
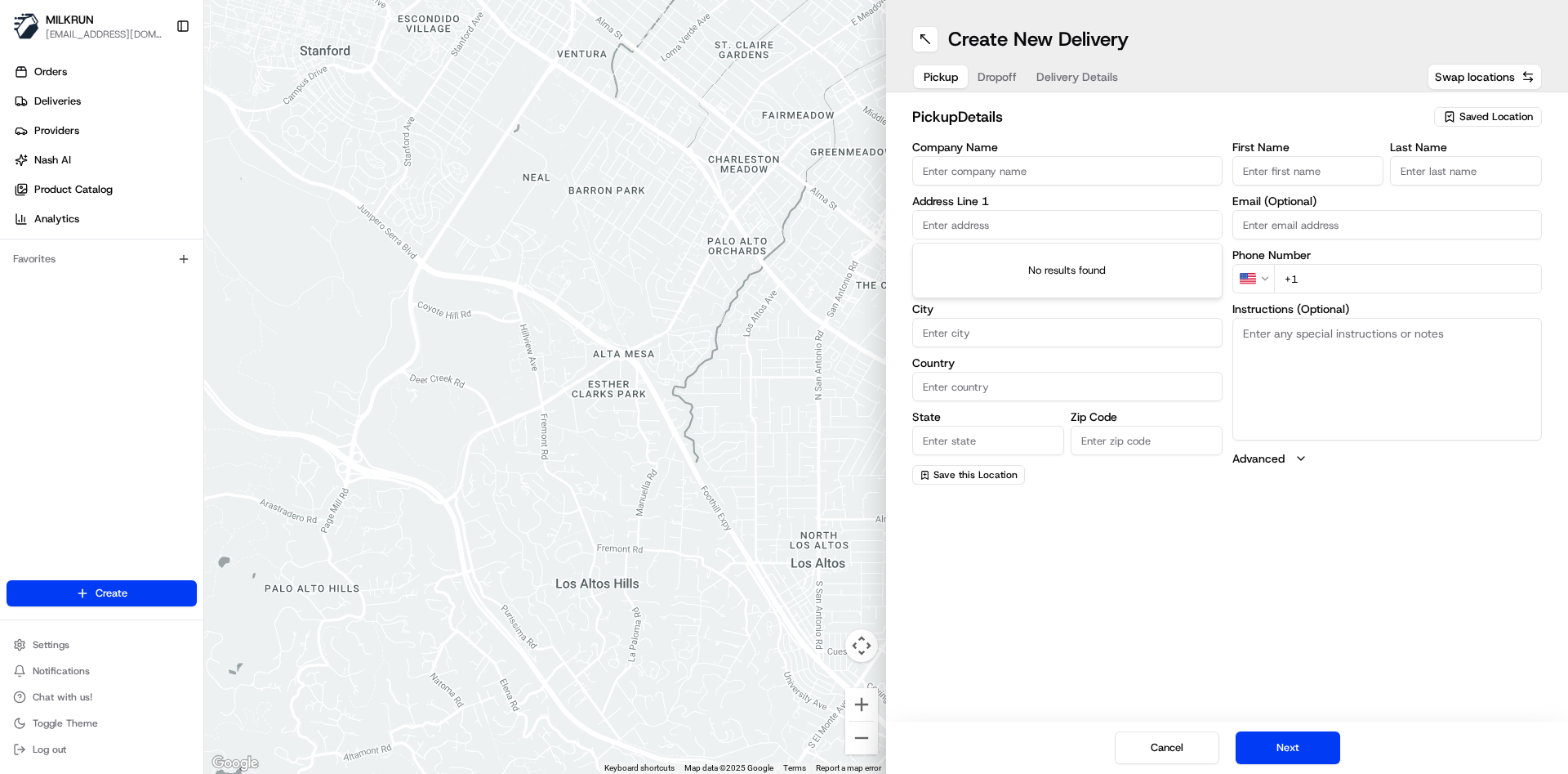
click at [1000, 224] on input "text" at bounding box center [1068, 224] width 310 height 29
paste input "Ermington"
type input "Ermington"
